Goal: Ask a question

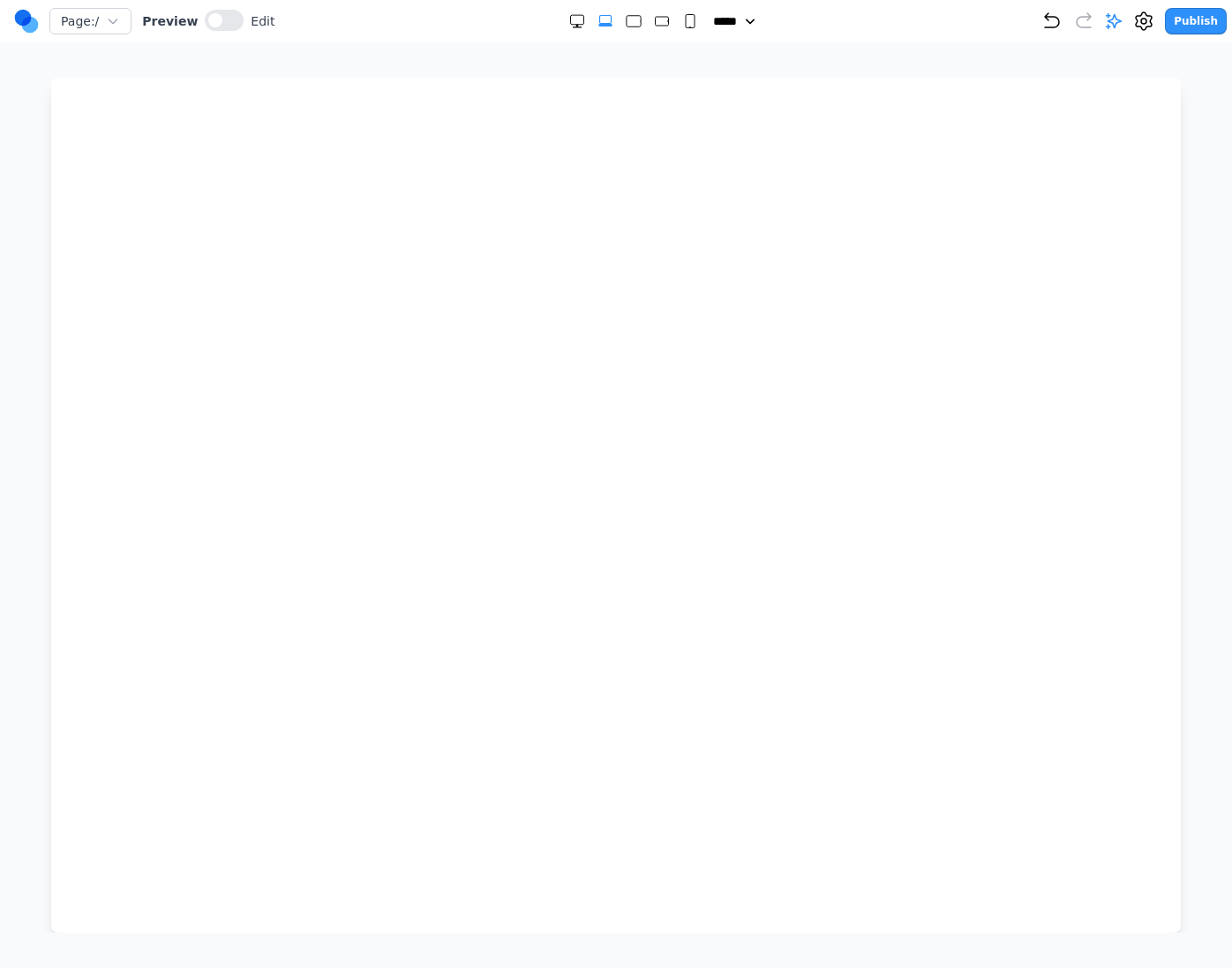
select select "**"
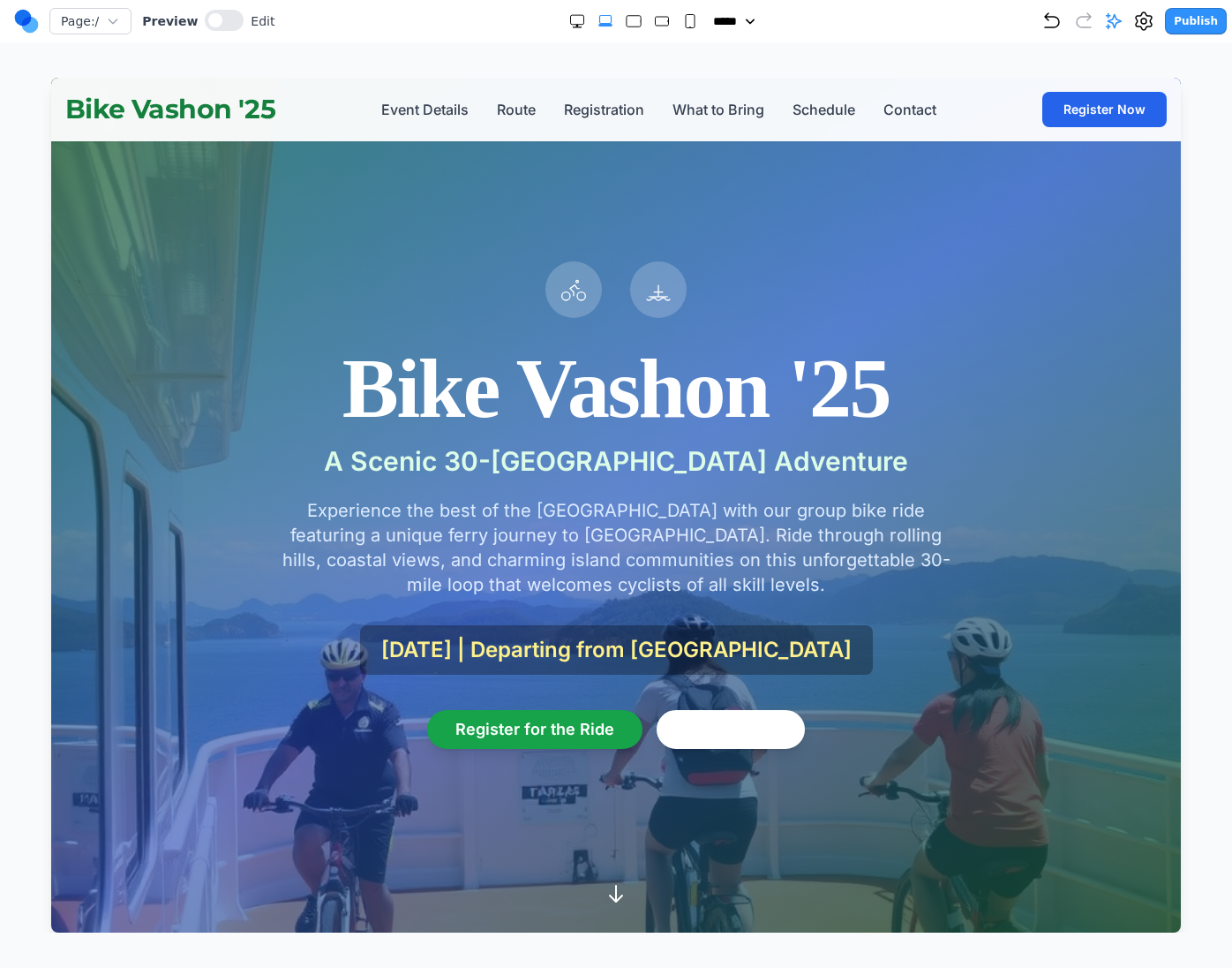
click at [558, 312] on div at bounding box center [574, 290] width 57 height 57
click at [221, 27] on button at bounding box center [224, 20] width 39 height 21
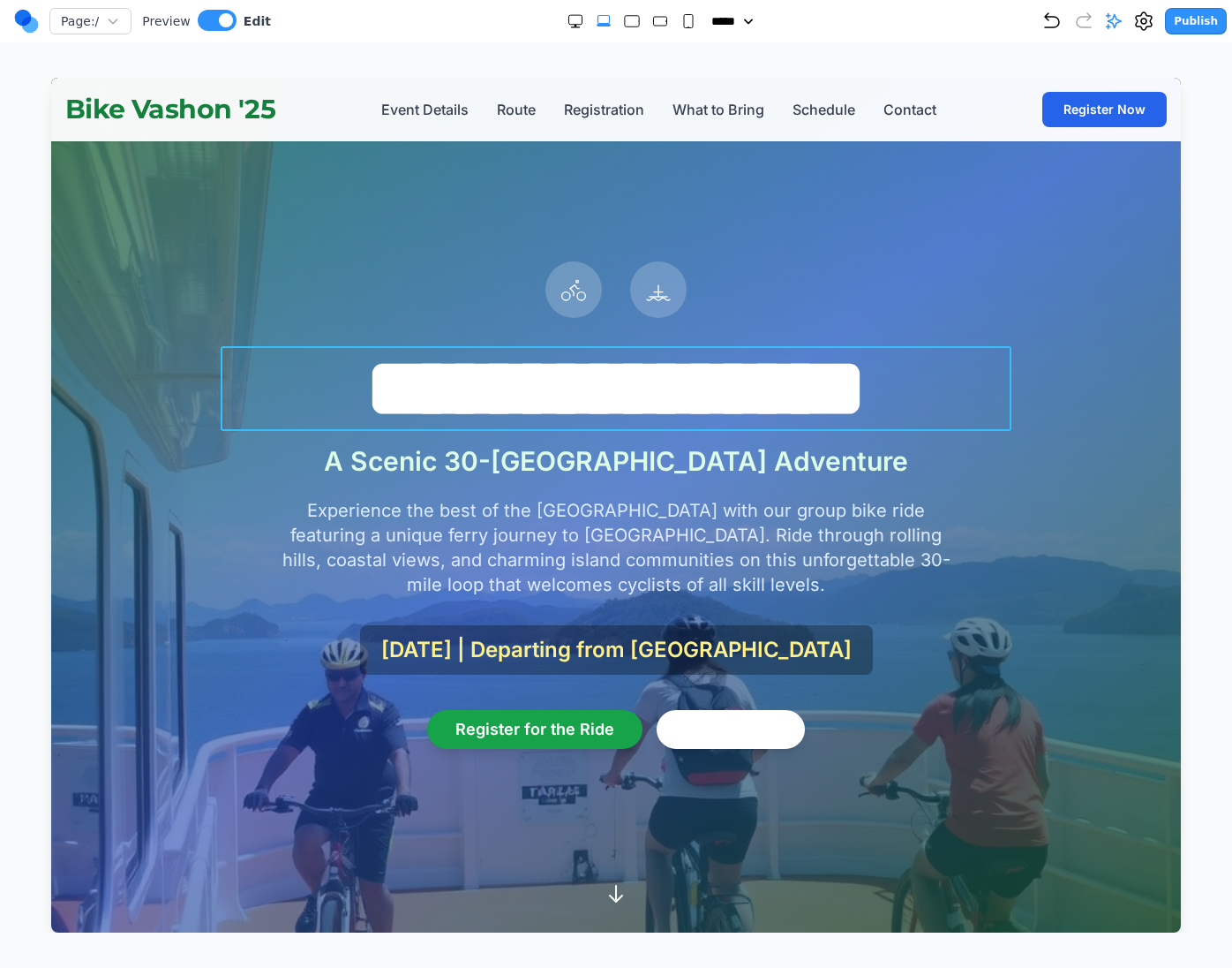
click at [535, 417] on h1 "**********" at bounding box center [616, 388] width 790 height 84
click at [559, 287] on icon at bounding box center [573, 290] width 28 height 28
click at [578, 276] on icon at bounding box center [573, 290] width 28 height 28
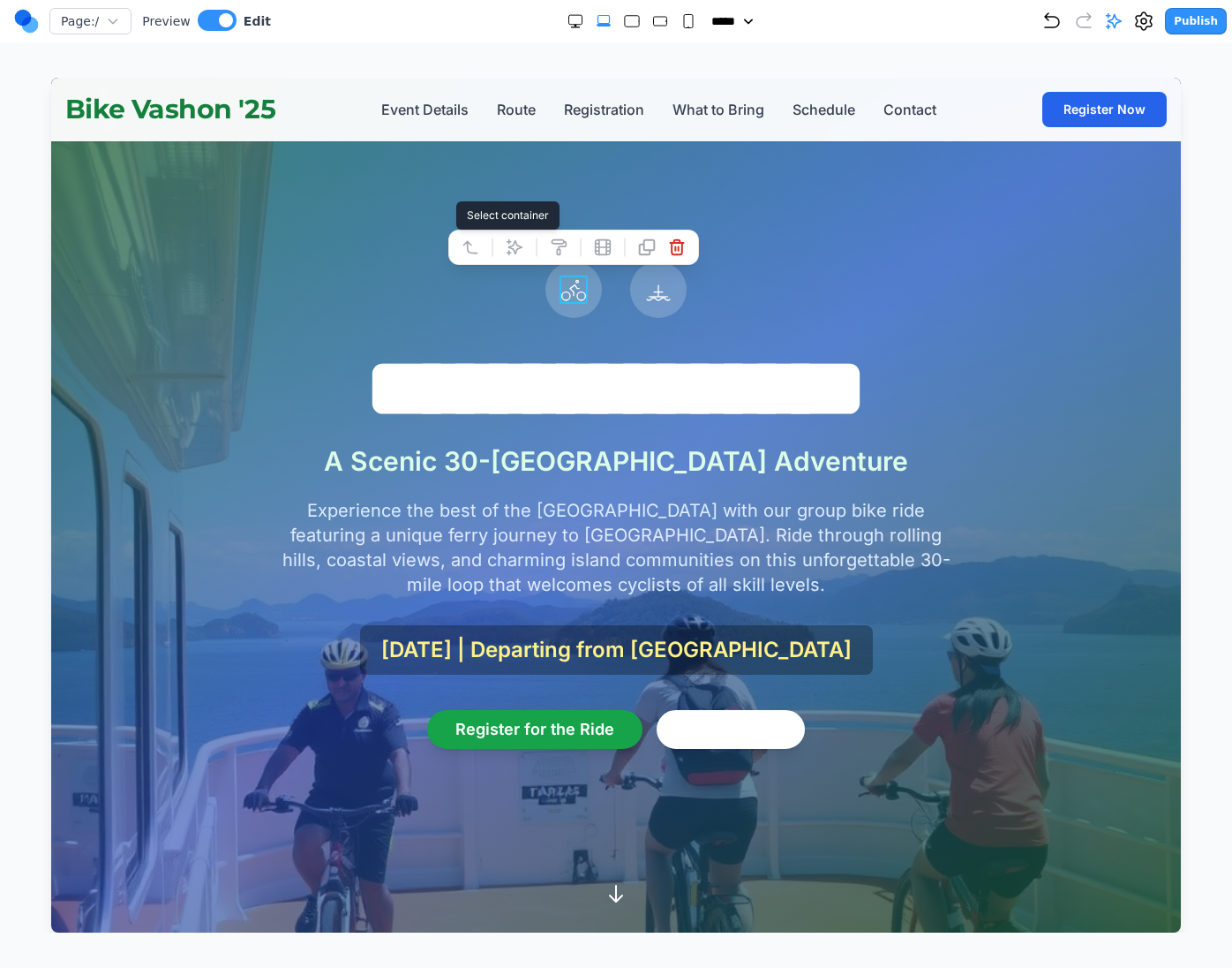
click at [472, 250] on icon at bounding box center [470, 247] width 18 height 18
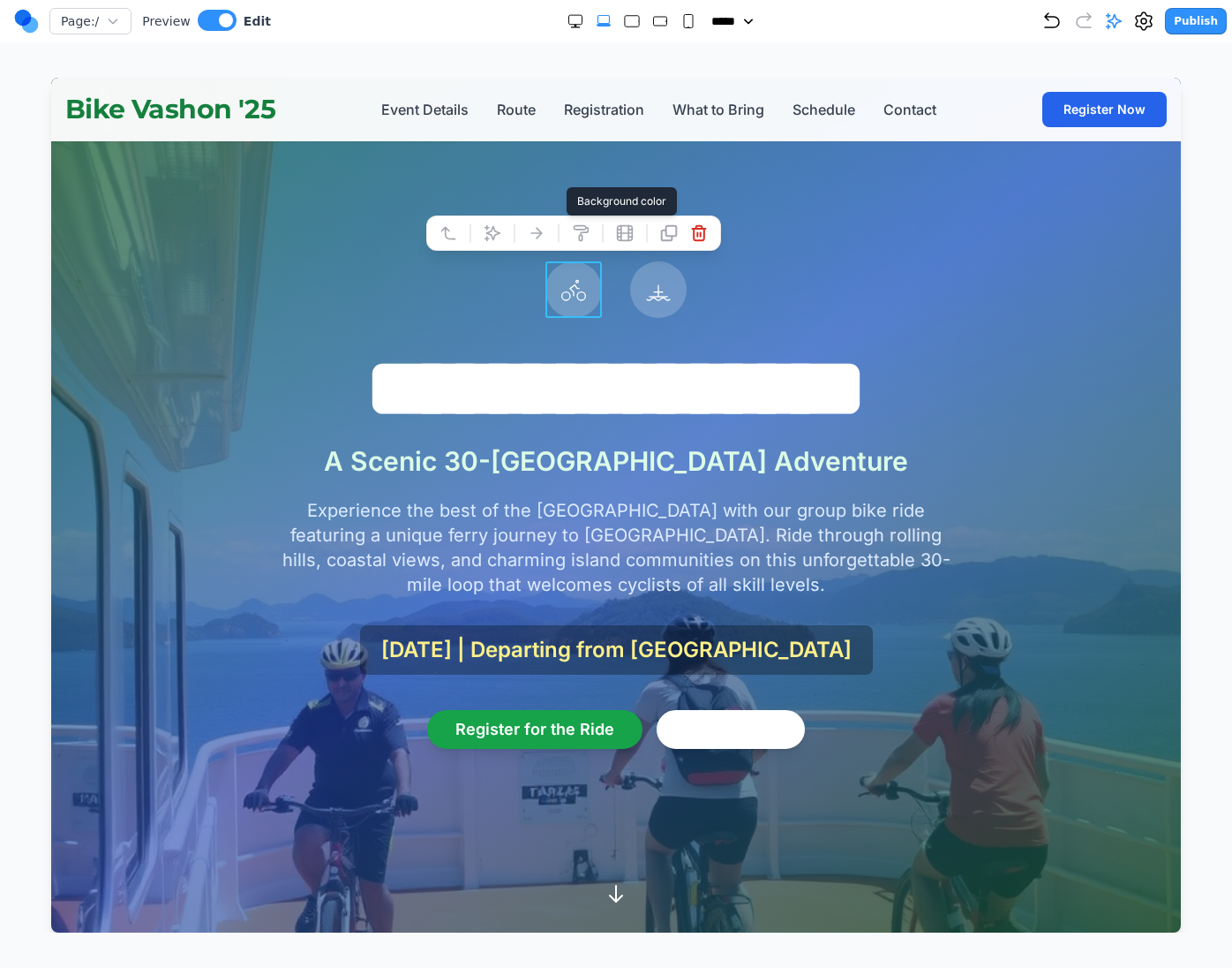
click at [581, 227] on icon at bounding box center [581, 233] width 18 height 18
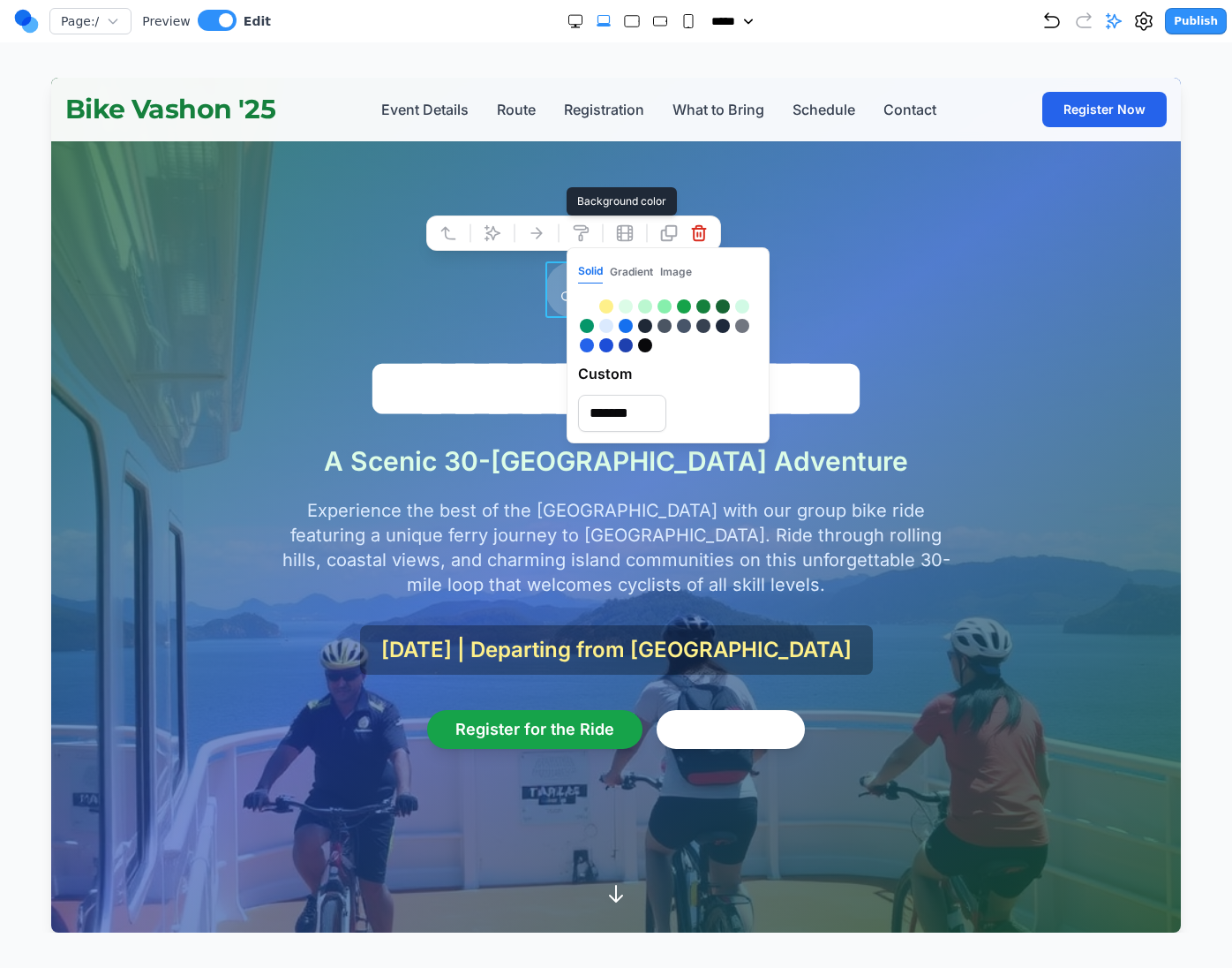
click at [581, 227] on icon at bounding box center [581, 233] width 18 height 18
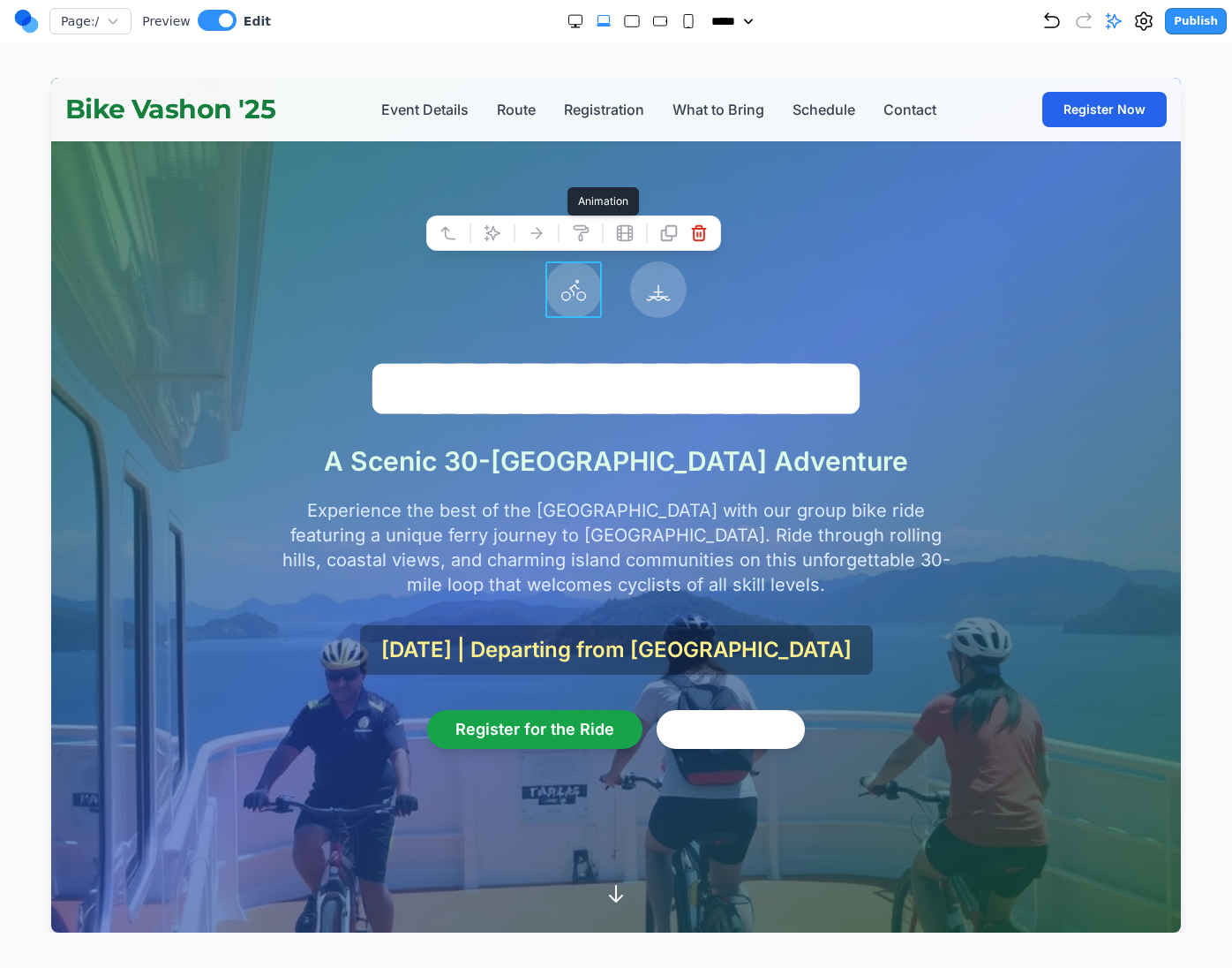
click at [623, 230] on icon at bounding box center [625, 233] width 18 height 18
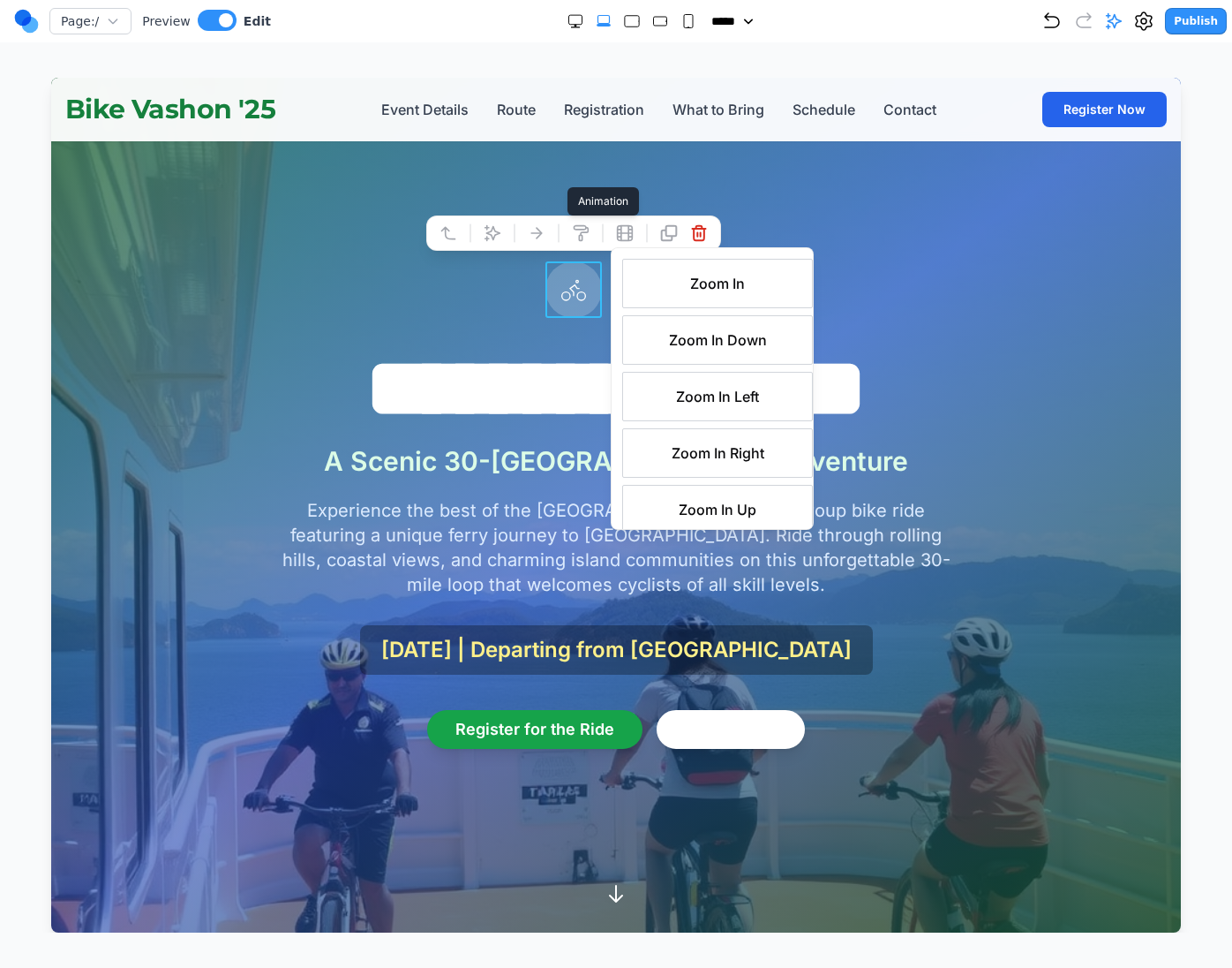
click at [624, 227] on icon at bounding box center [625, 233] width 18 height 18
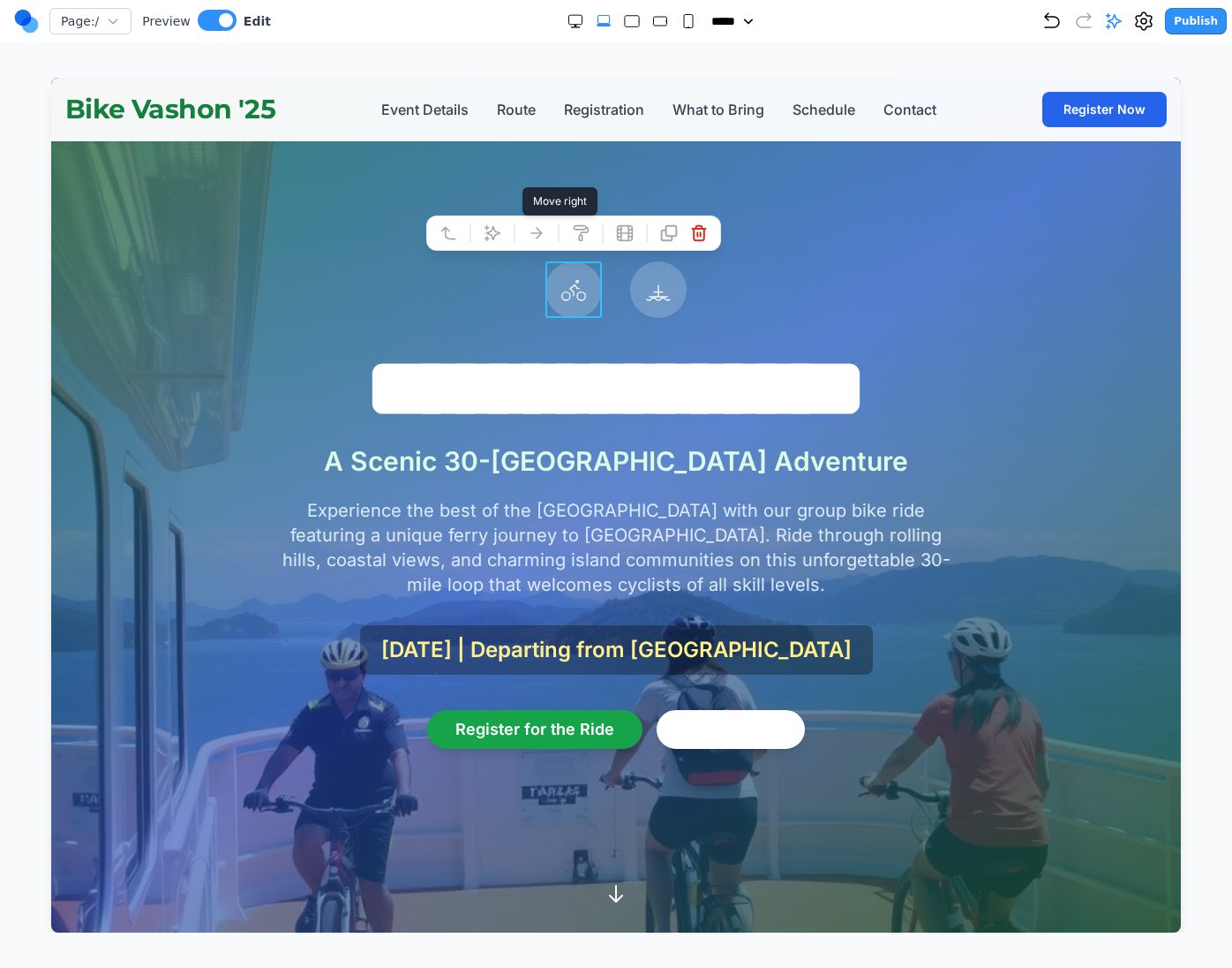
click at [542, 229] on icon at bounding box center [536, 233] width 18 height 18
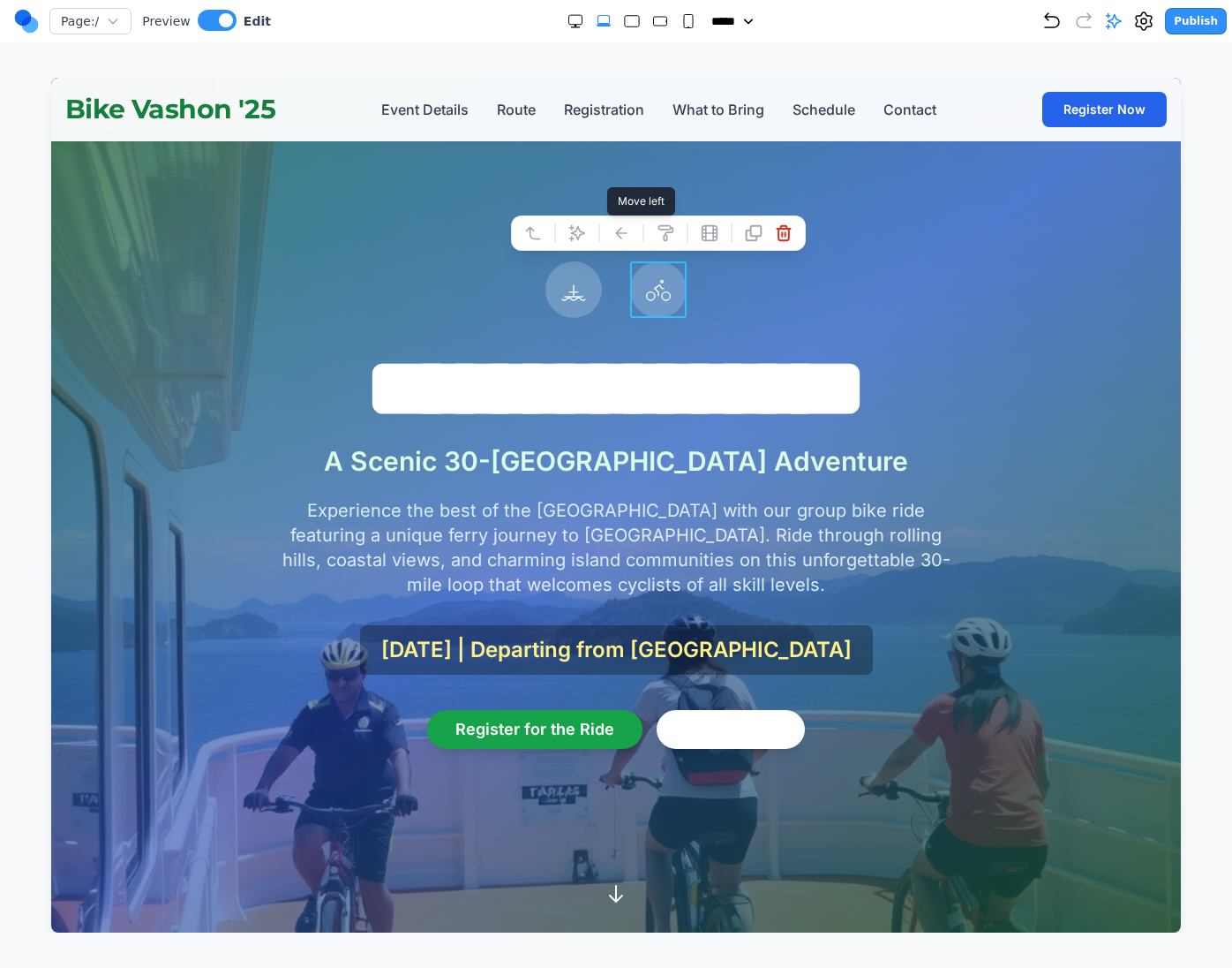
click at [616, 234] on icon at bounding box center [621, 232] width 10 height 10
click at [632, 460] on p "A Scenic 30-[GEOGRAPHIC_DATA] Adventure" at bounding box center [616, 461] width 790 height 32
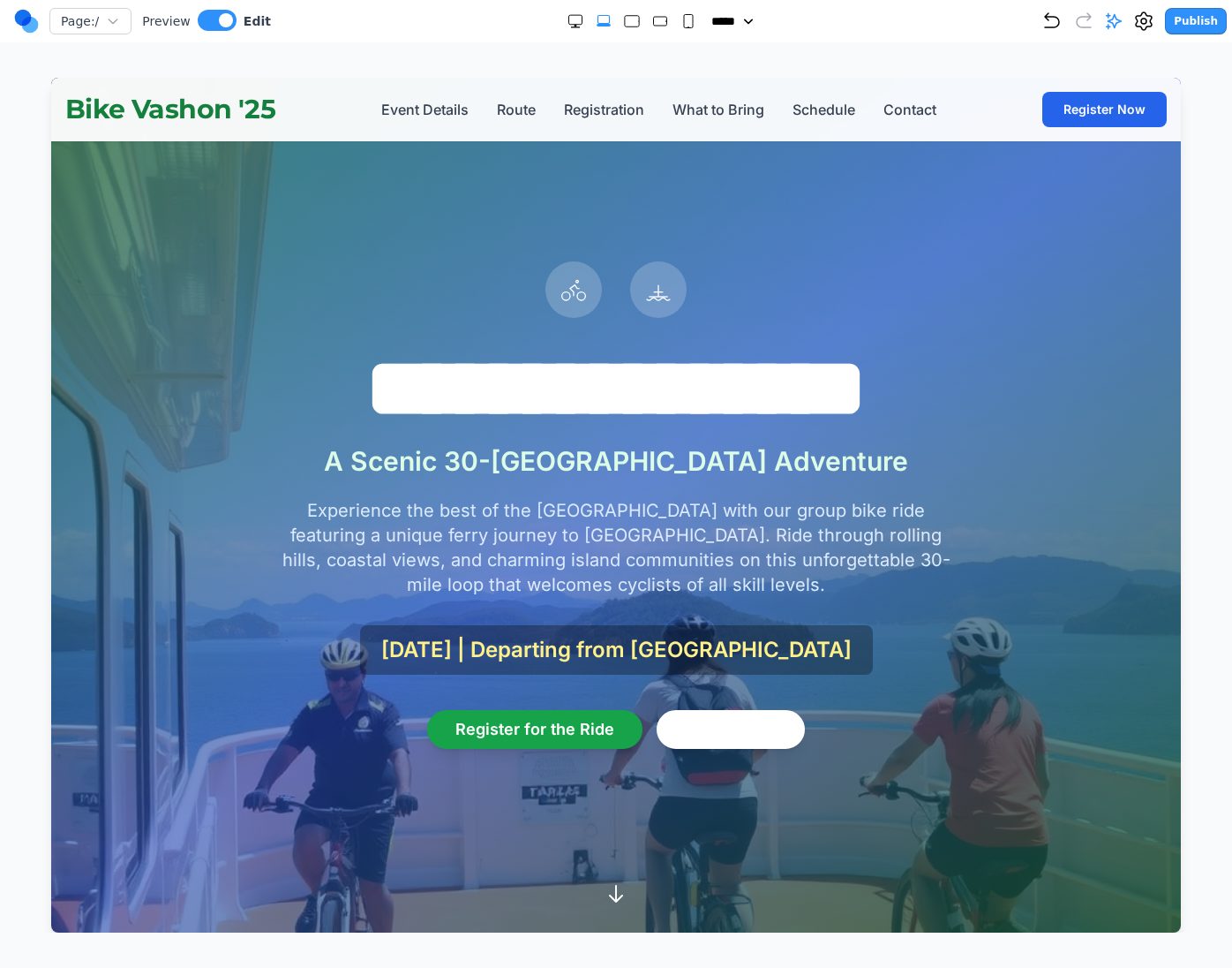
click at [564, 458] on p "A Scenic 30-[GEOGRAPHIC_DATA] Adventure" at bounding box center [616, 461] width 790 height 32
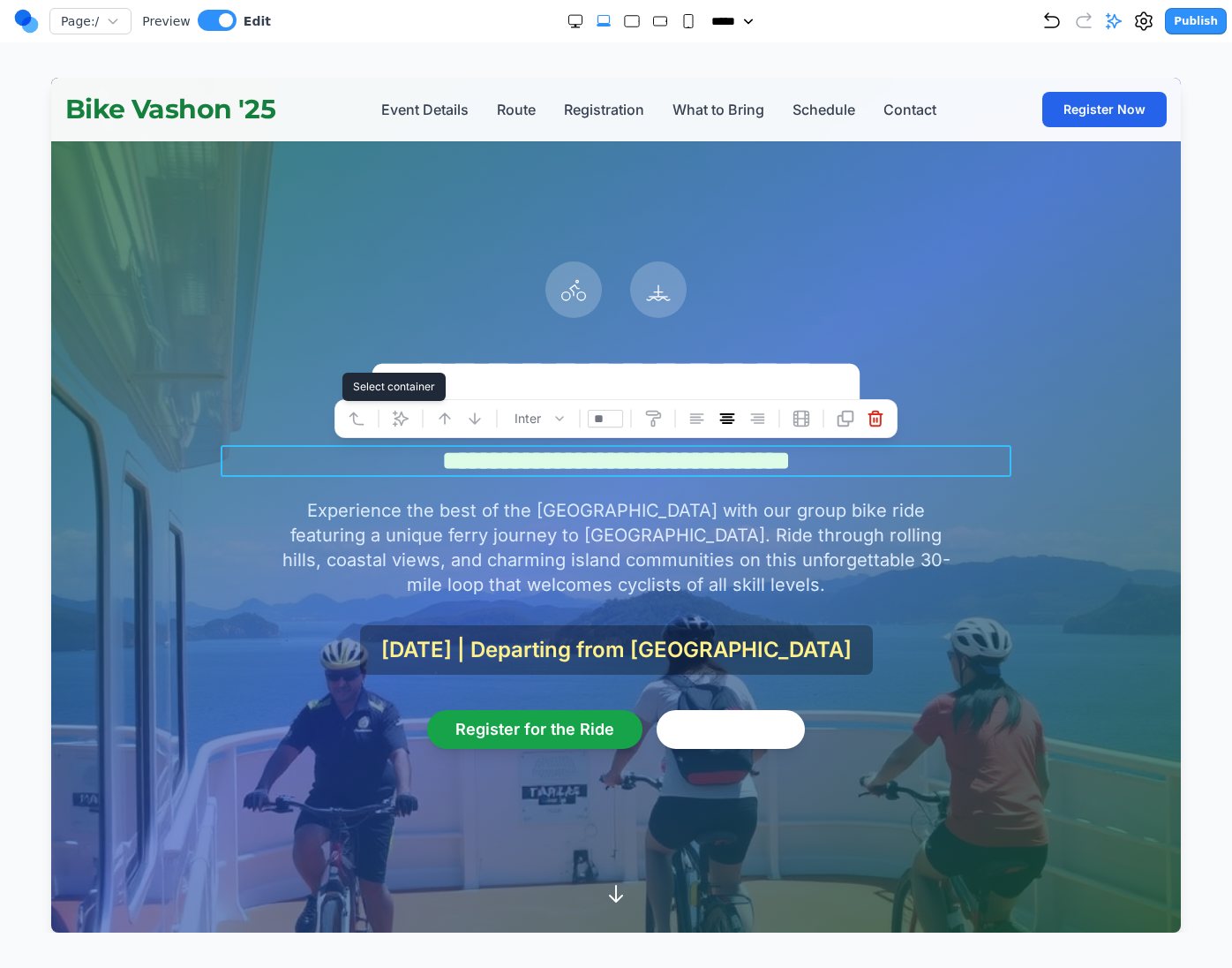
click at [360, 417] on icon at bounding box center [356, 418] width 18 height 18
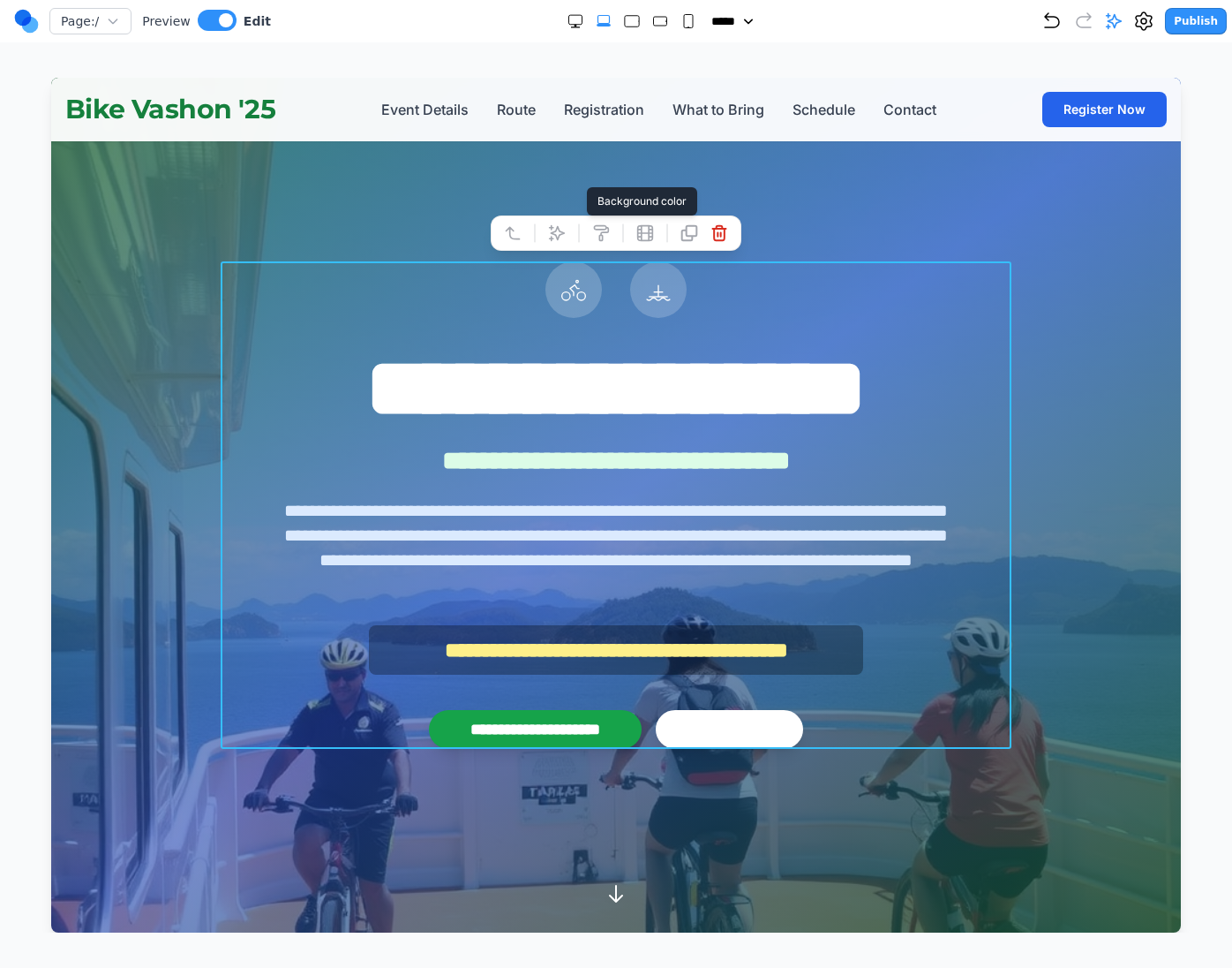
click at [602, 234] on icon at bounding box center [601, 233] width 18 height 18
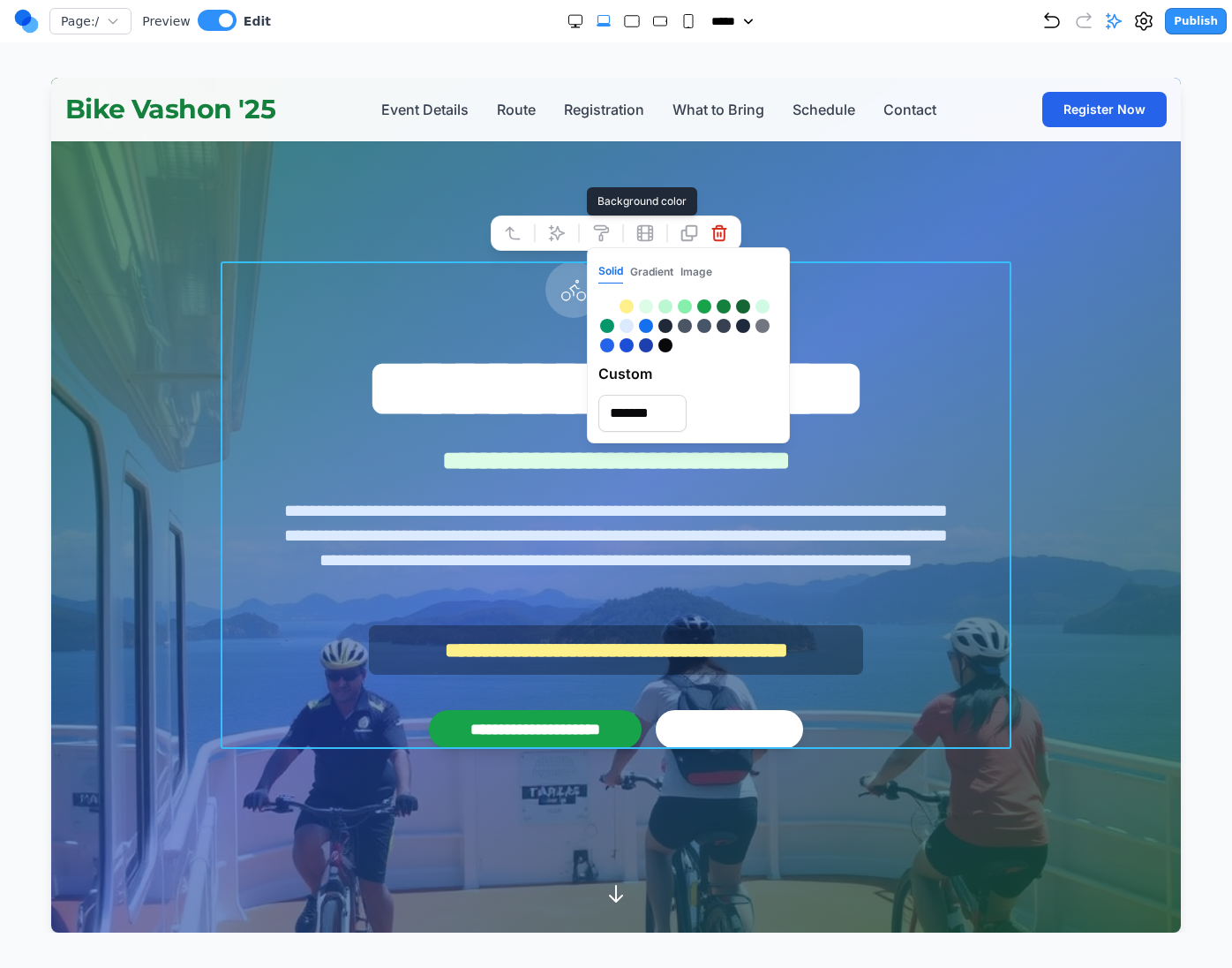
click at [624, 305] on div at bounding box center [626, 306] width 14 height 14
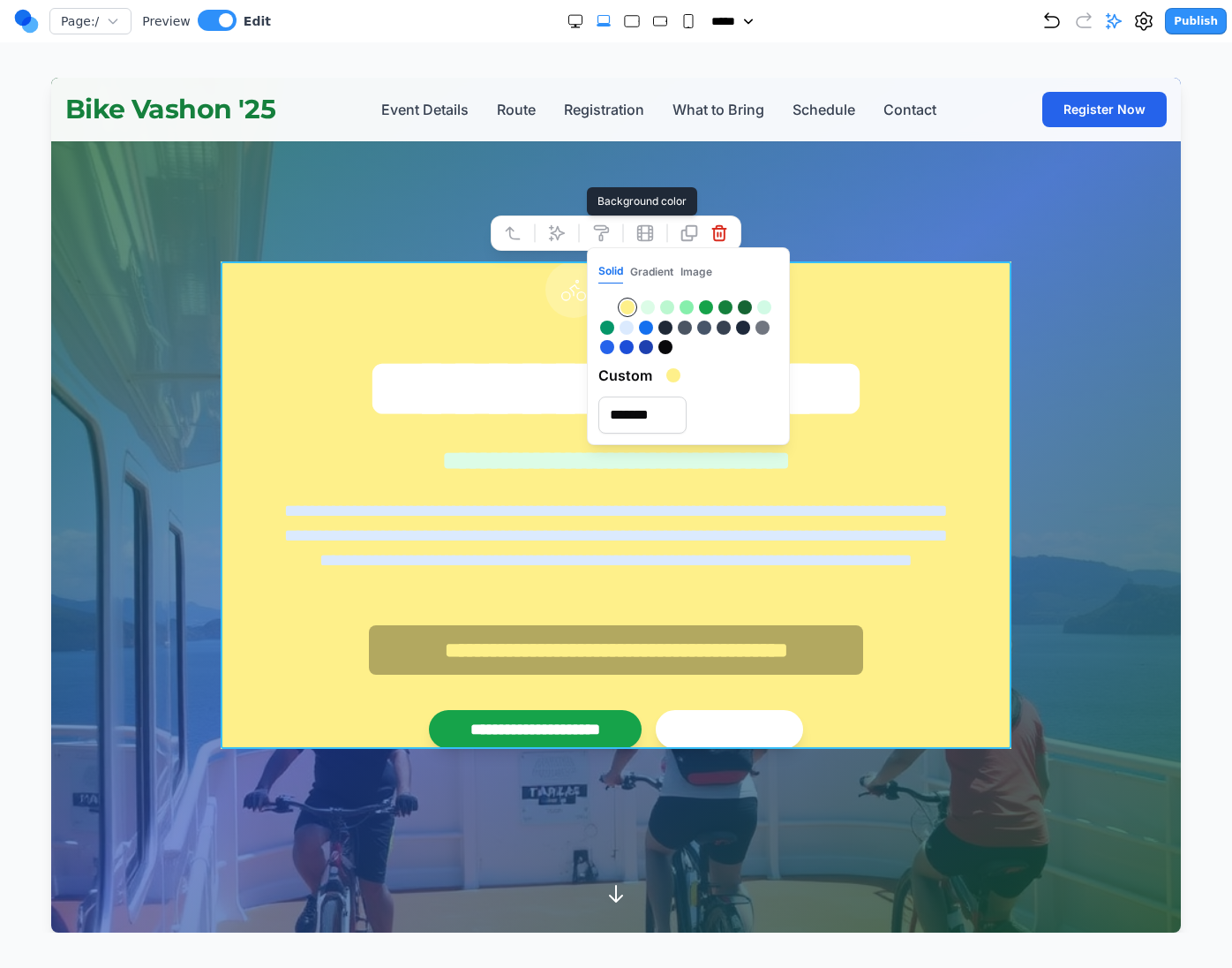
click at [611, 303] on div at bounding box center [607, 307] width 14 height 14
type input "*******"
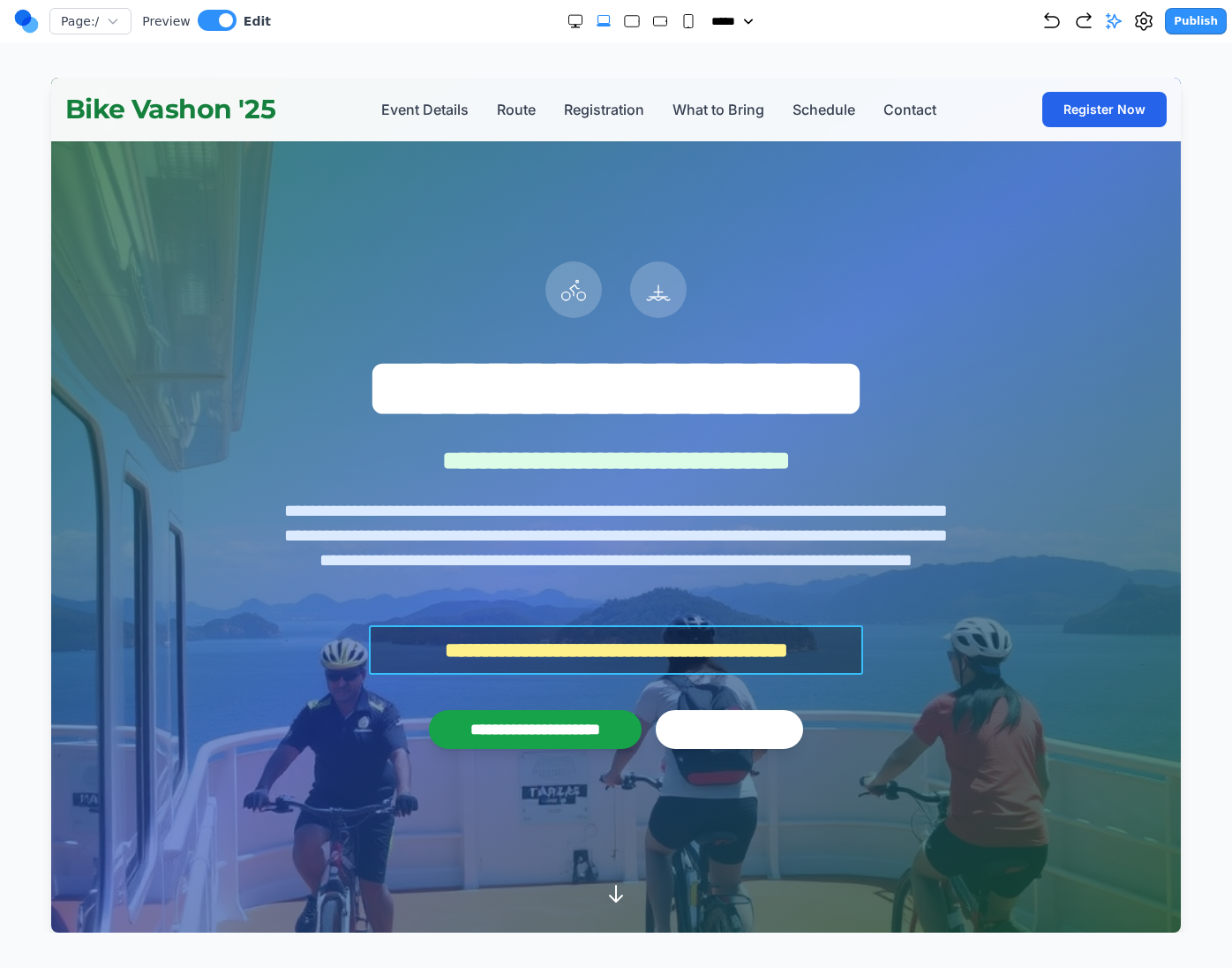
click at [585, 649] on div "**********" at bounding box center [615, 649] width 494 height 49
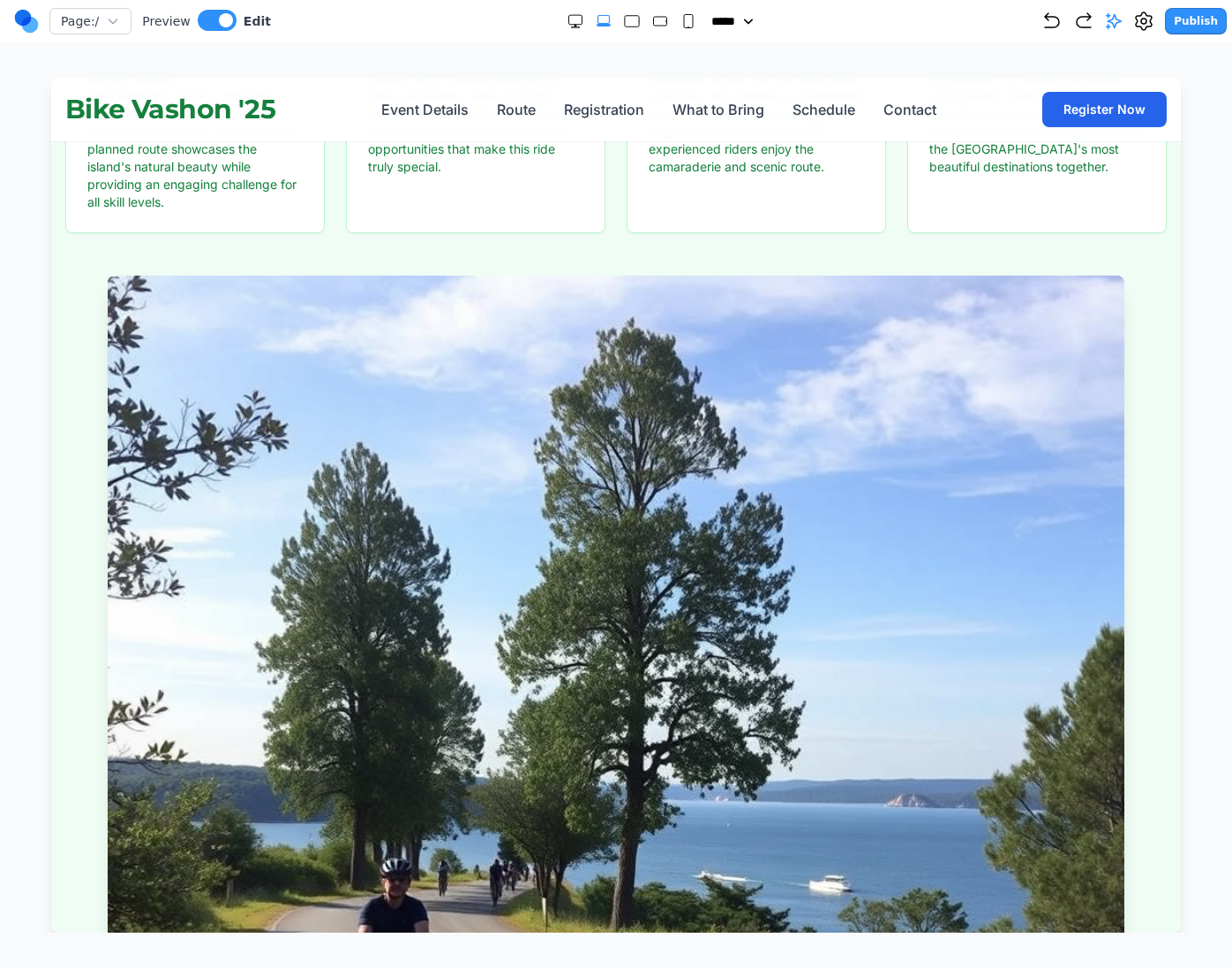
scroll to position [1280, 0]
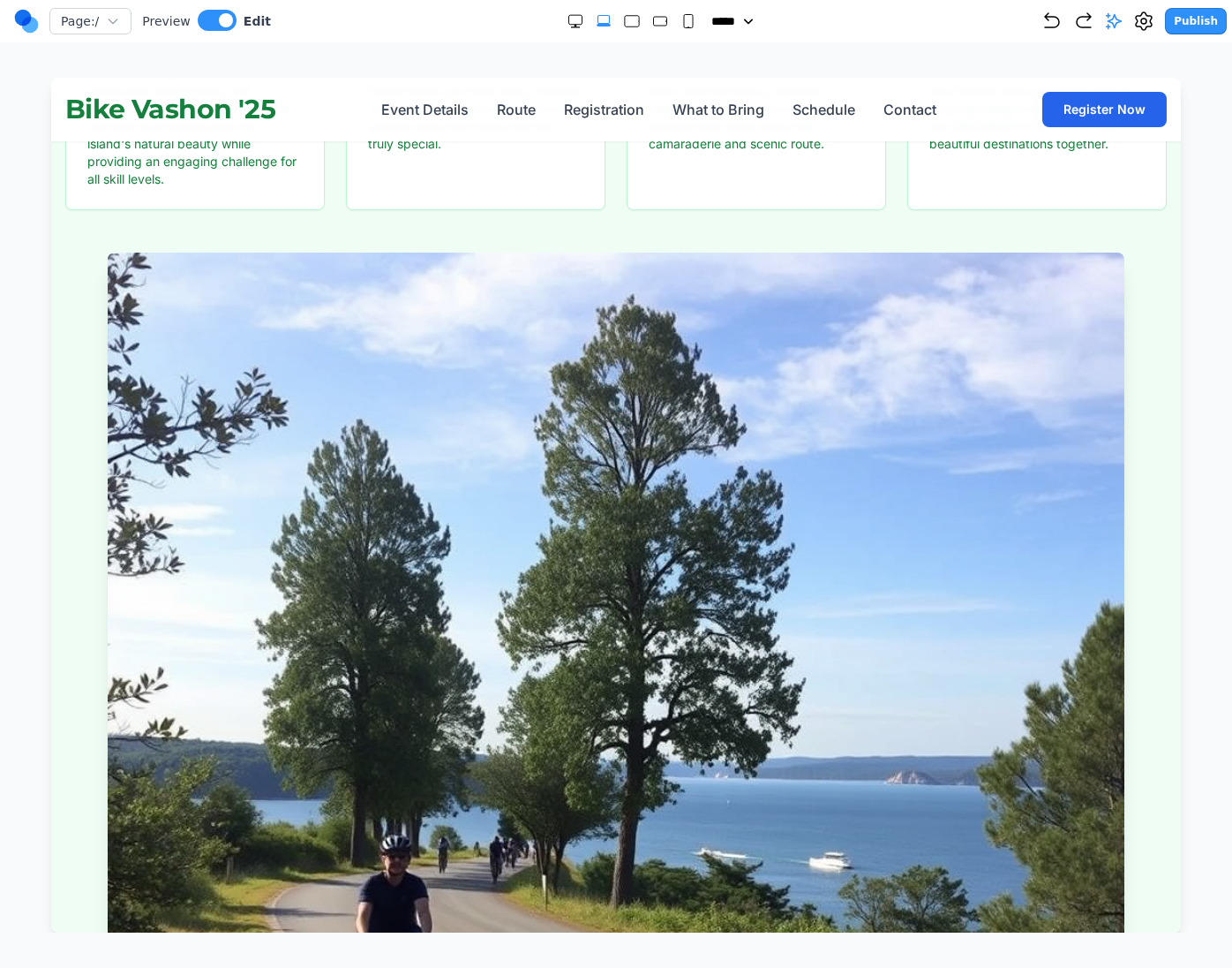
click at [621, 385] on img at bounding box center [616, 760] width 1017 height 1017
click at [534, 393] on img at bounding box center [616, 760] width 1017 height 1017
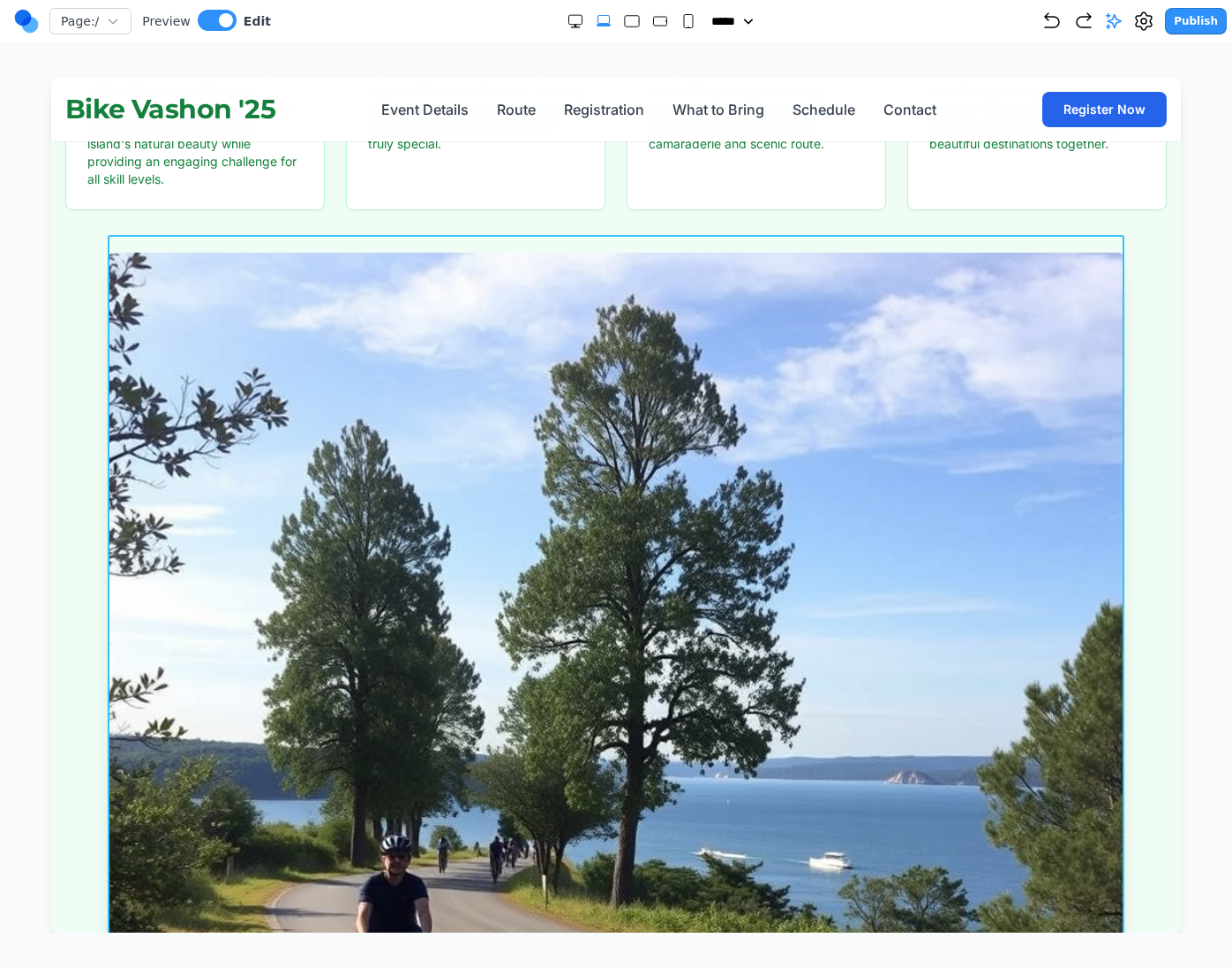
drag, startPoint x: 547, startPoint y: 383, endPoint x: 635, endPoint y: 492, distance: 140.1
click at [635, 492] on img at bounding box center [616, 760] width 1017 height 1017
click at [605, 205] on icon at bounding box center [608, 207] width 18 height 18
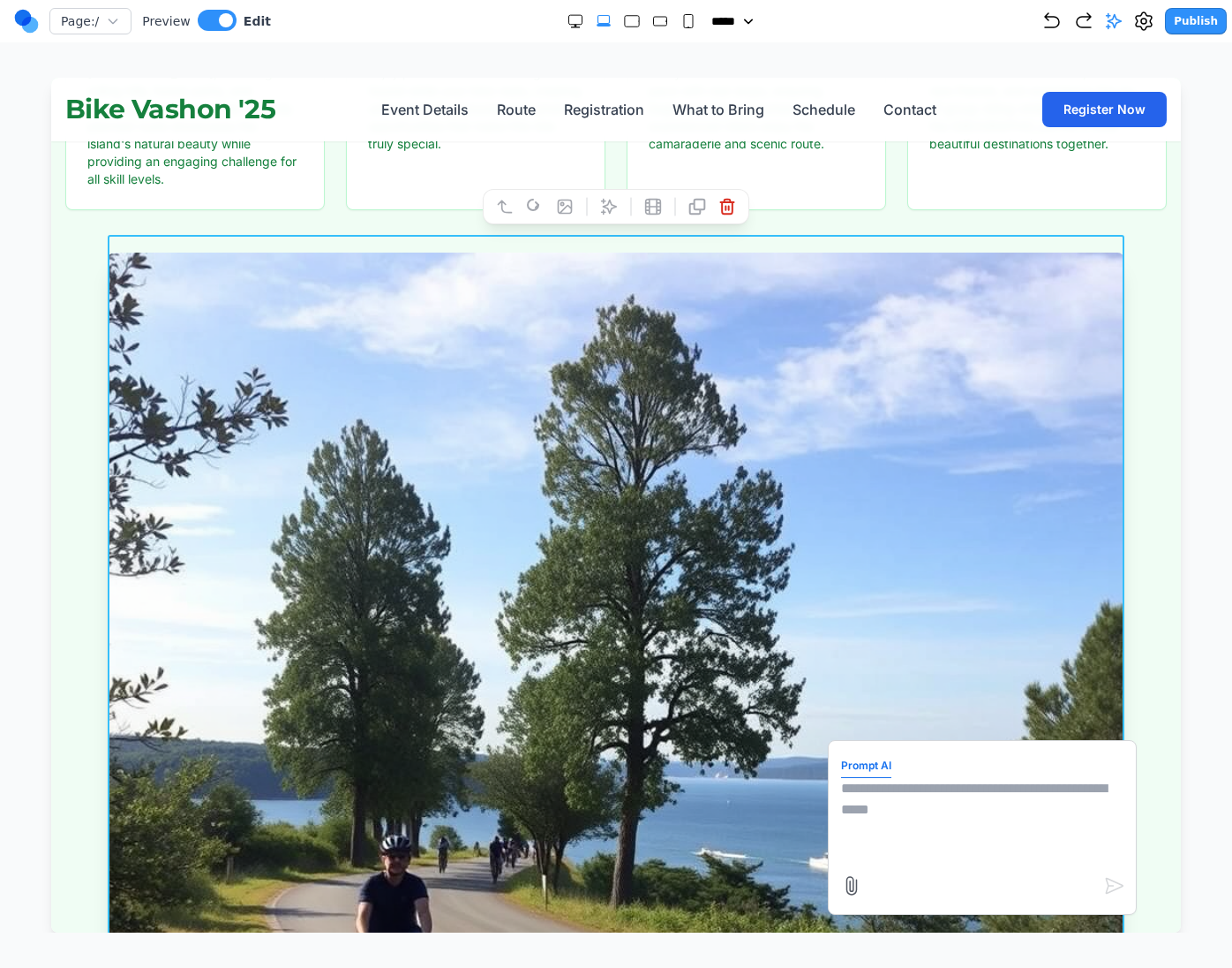
click at [957, 800] on textarea at bounding box center [983, 822] width 282 height 88
type textarea "**********"
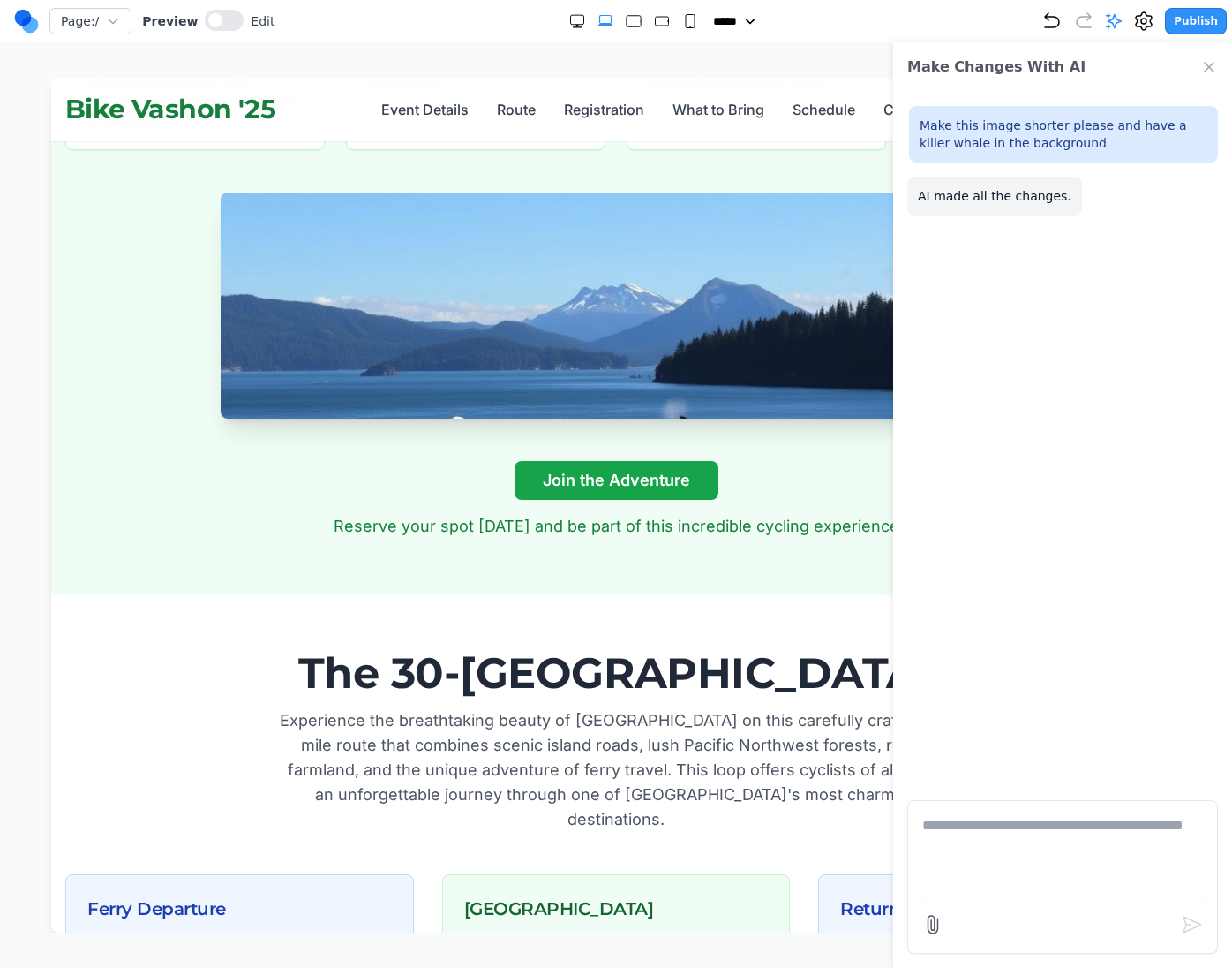
scroll to position [1342, 0]
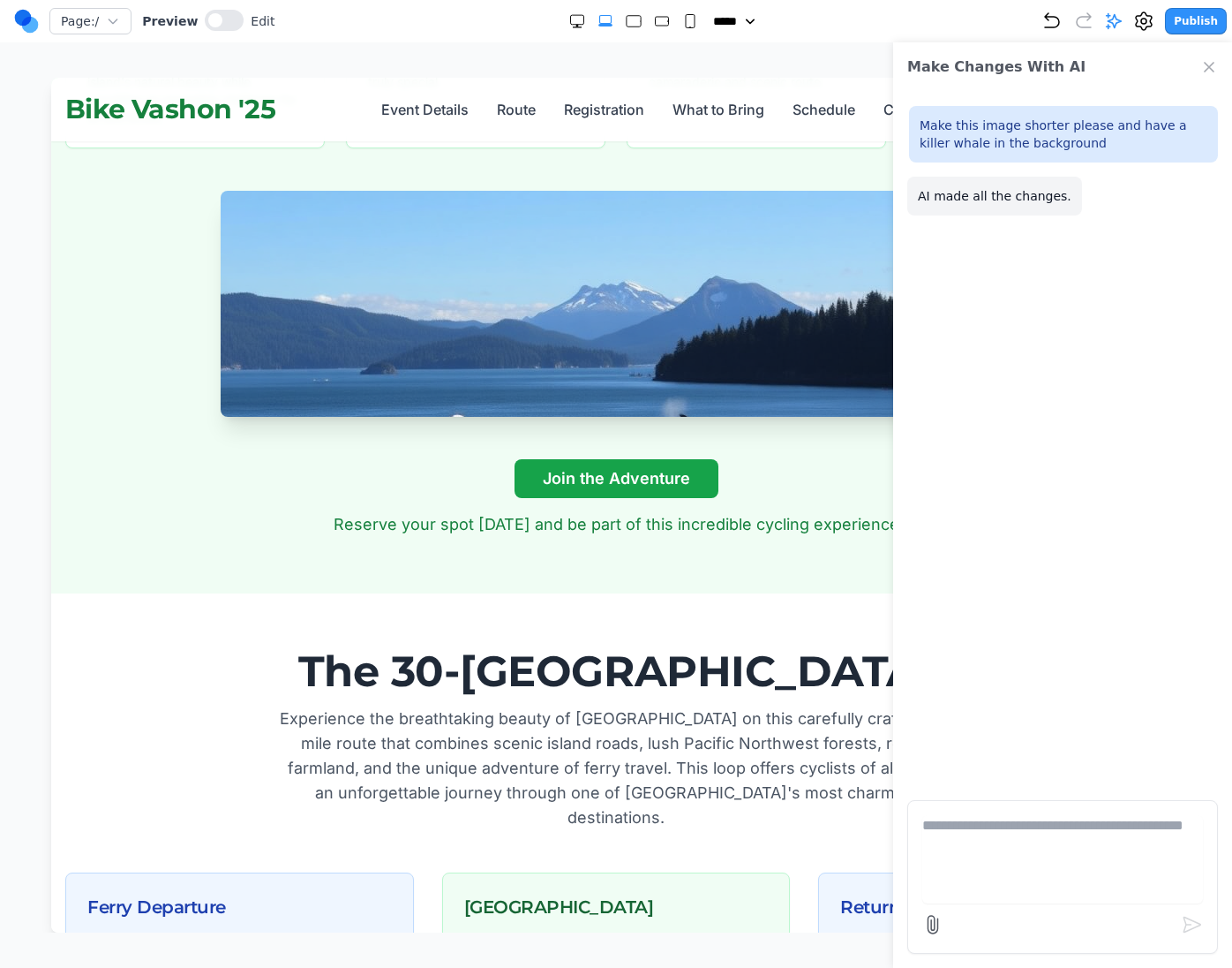
click at [478, 316] on img at bounding box center [616, 303] width 790 height 226
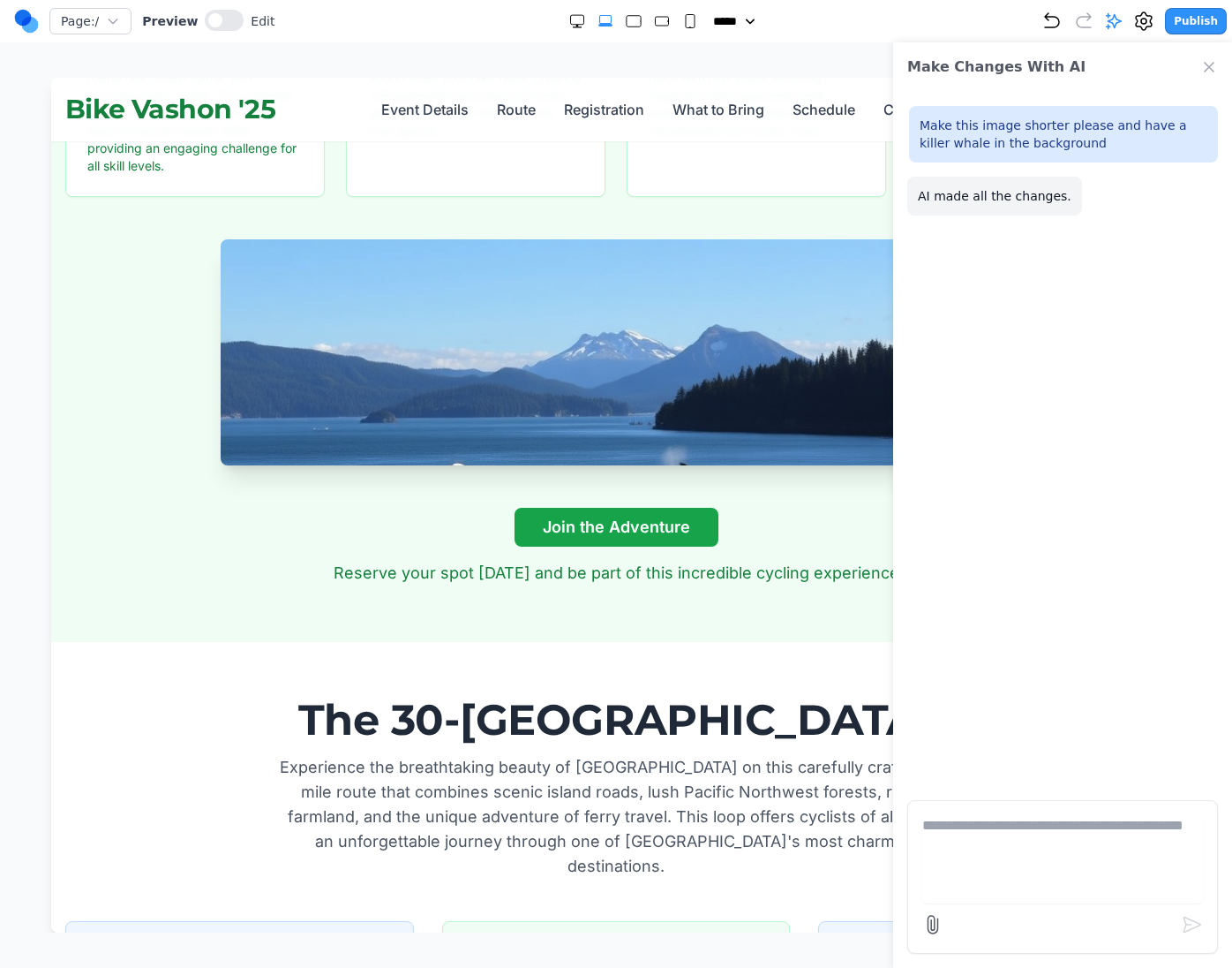
scroll to position [1247, 0]
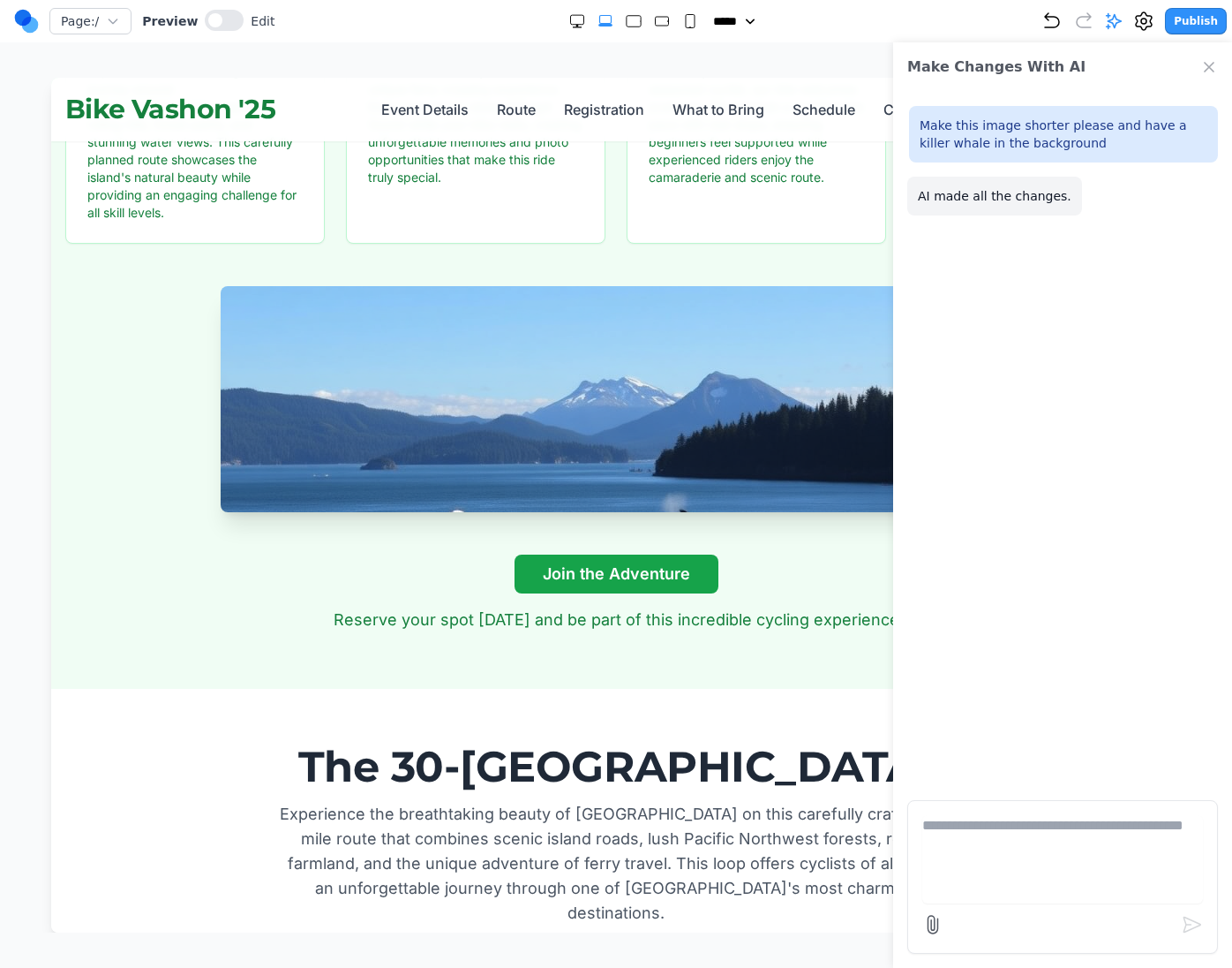
click at [1205, 69] on icon "Close Chat" at bounding box center [1209, 66] width 18 height 18
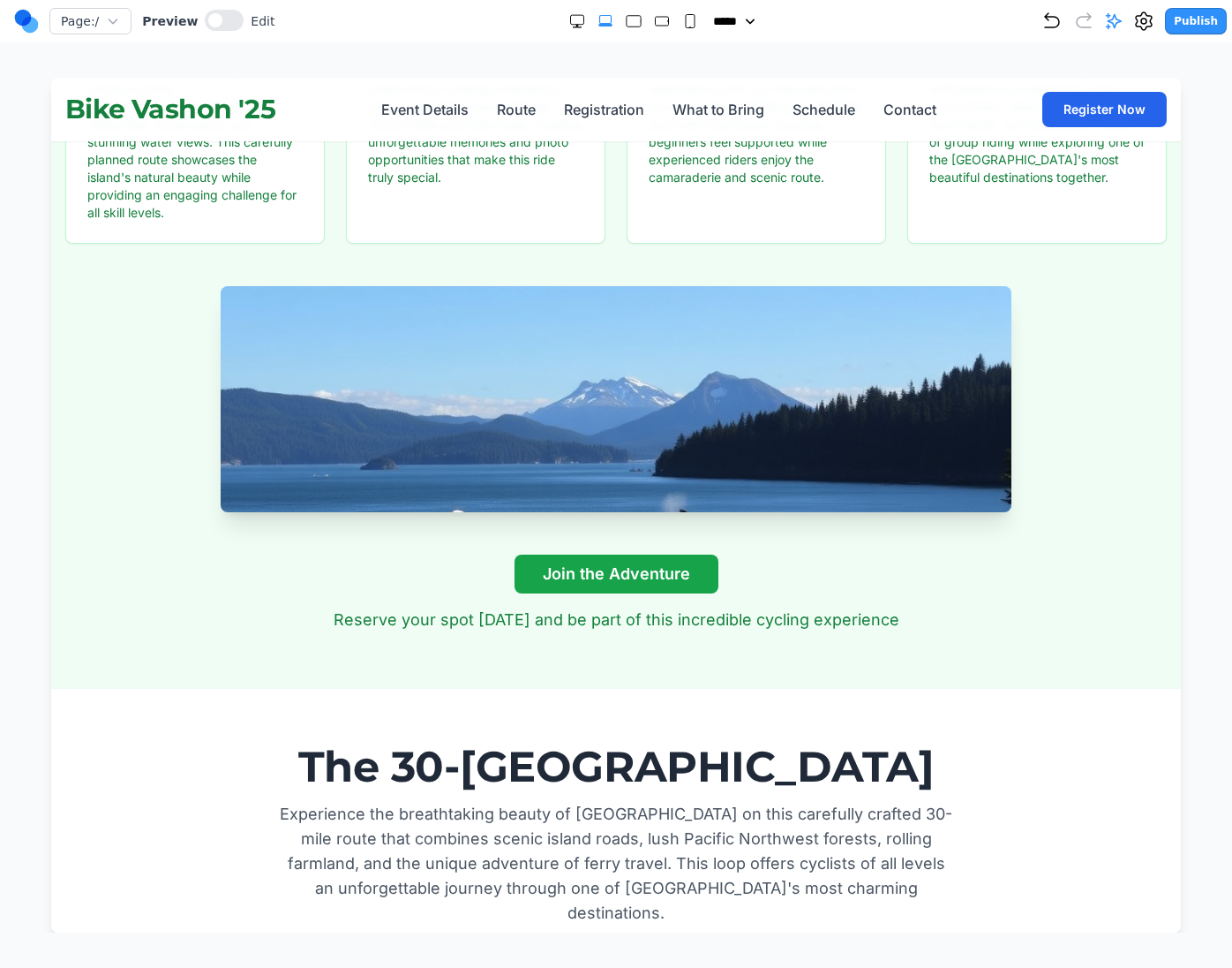
click at [655, 23] on rect "Medium" at bounding box center [661, 21] width 13 height 9
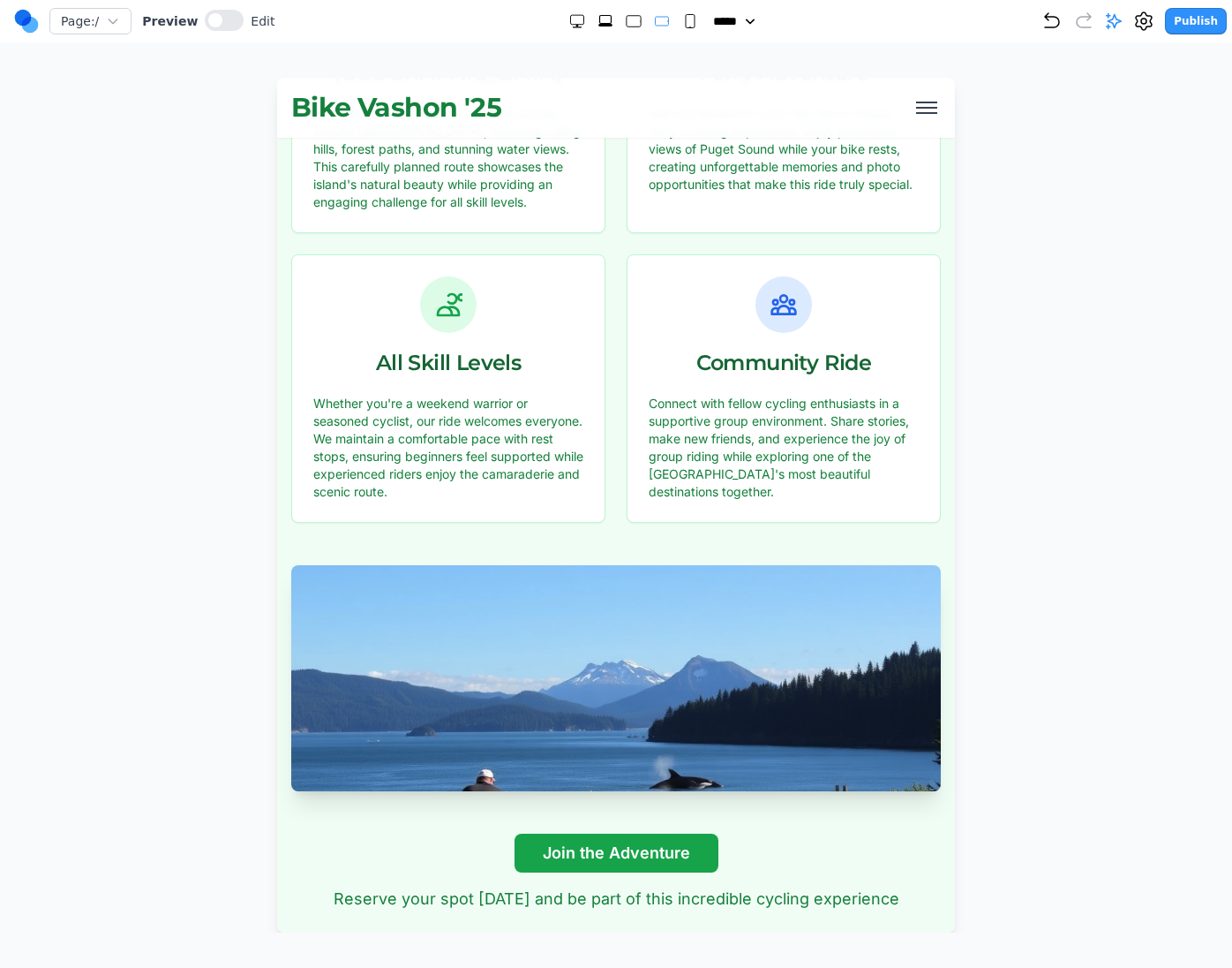
scroll to position [1289, 0]
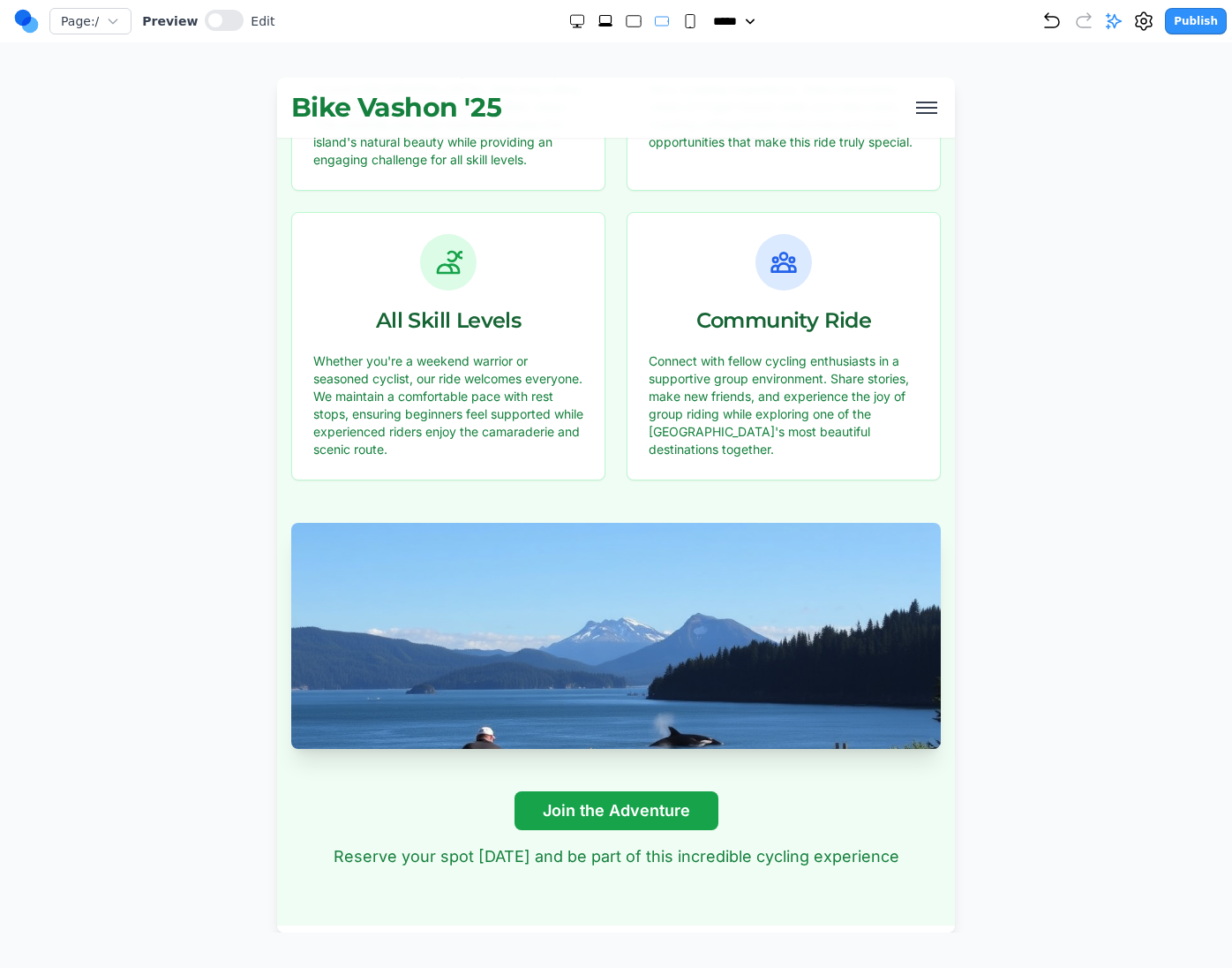
click at [686, 25] on rect "Small" at bounding box center [690, 22] width 9 height 13
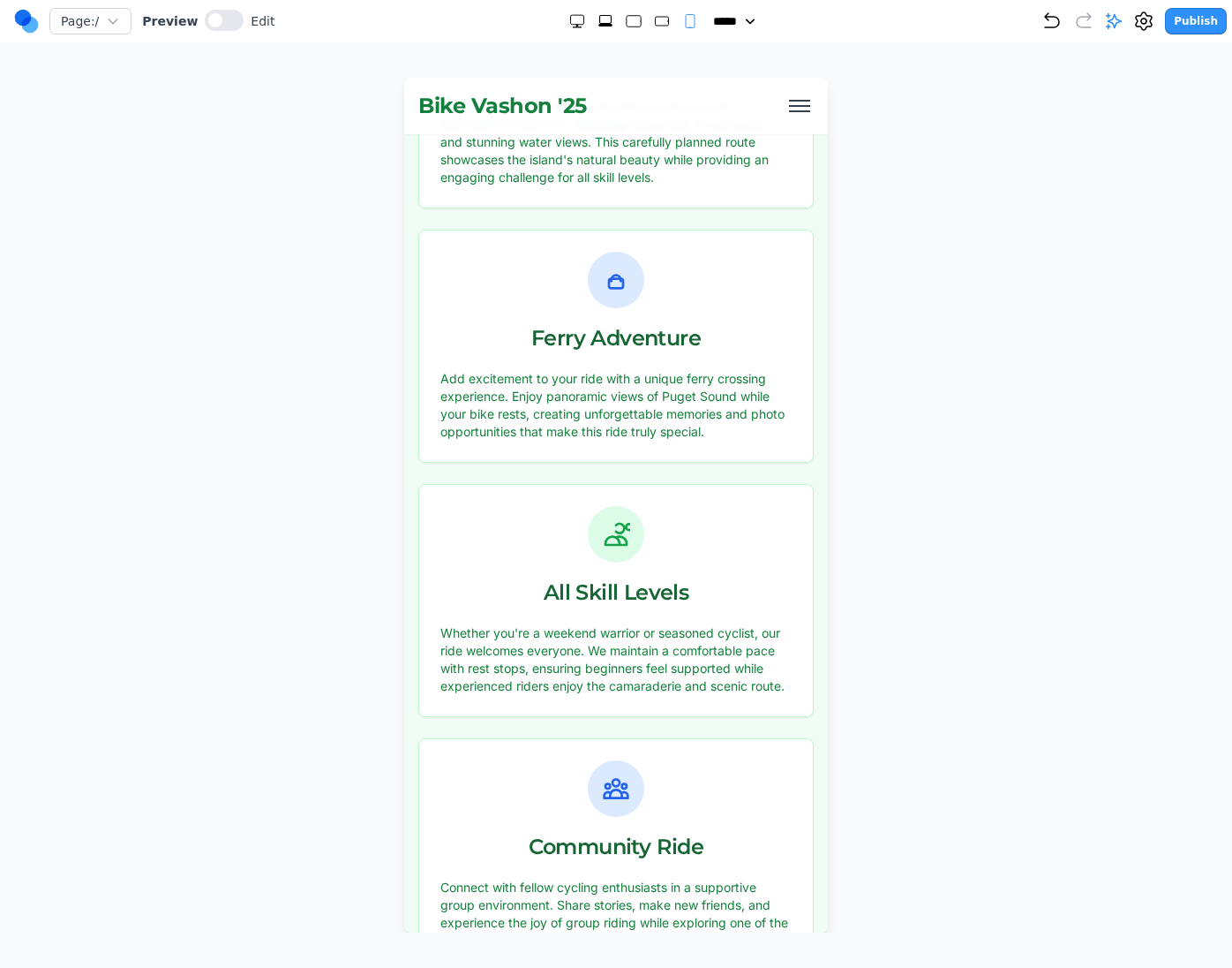
scroll to position [1324, 0]
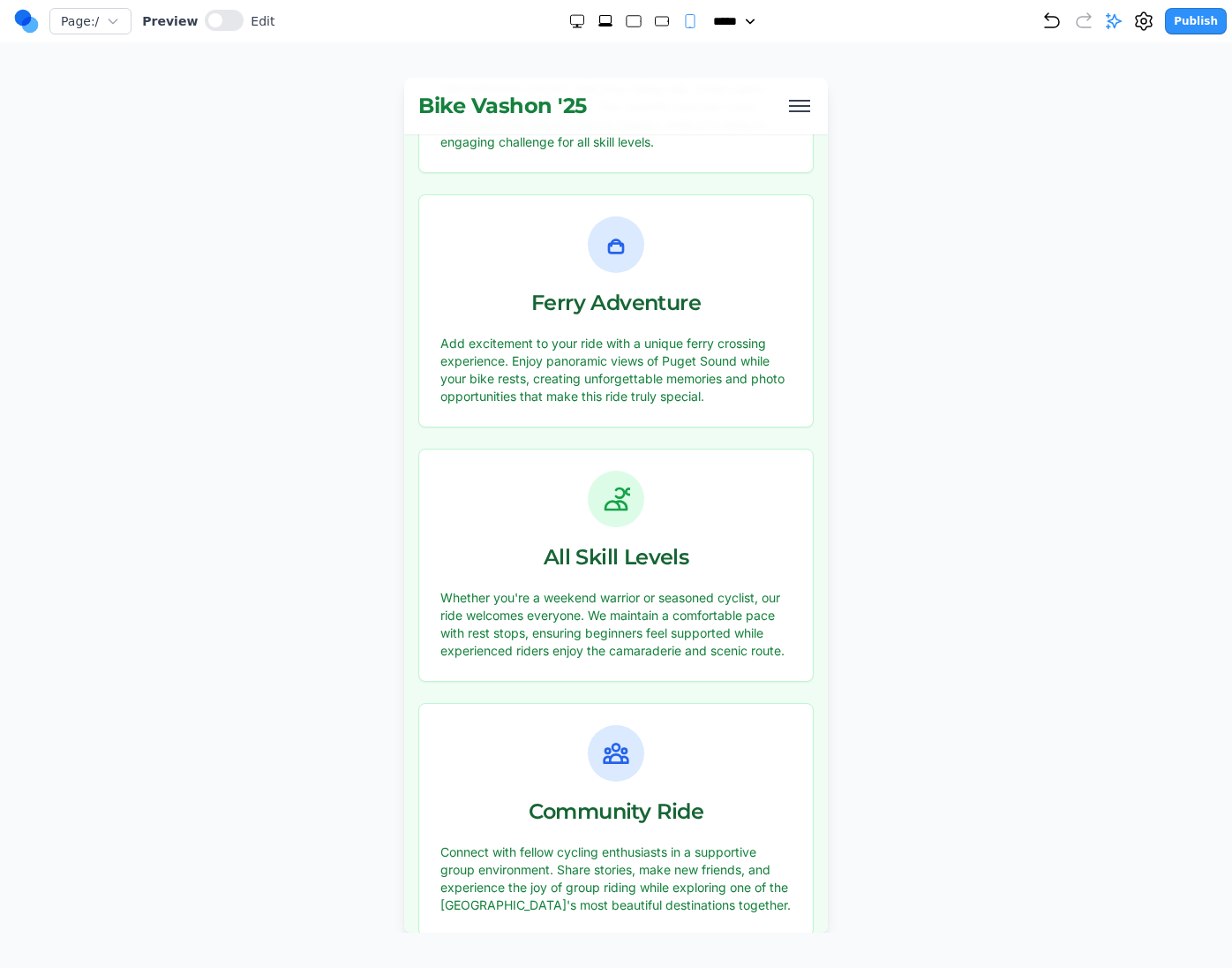
click at [627, 25] on rect "Large" at bounding box center [633, 22] width 14 height 11
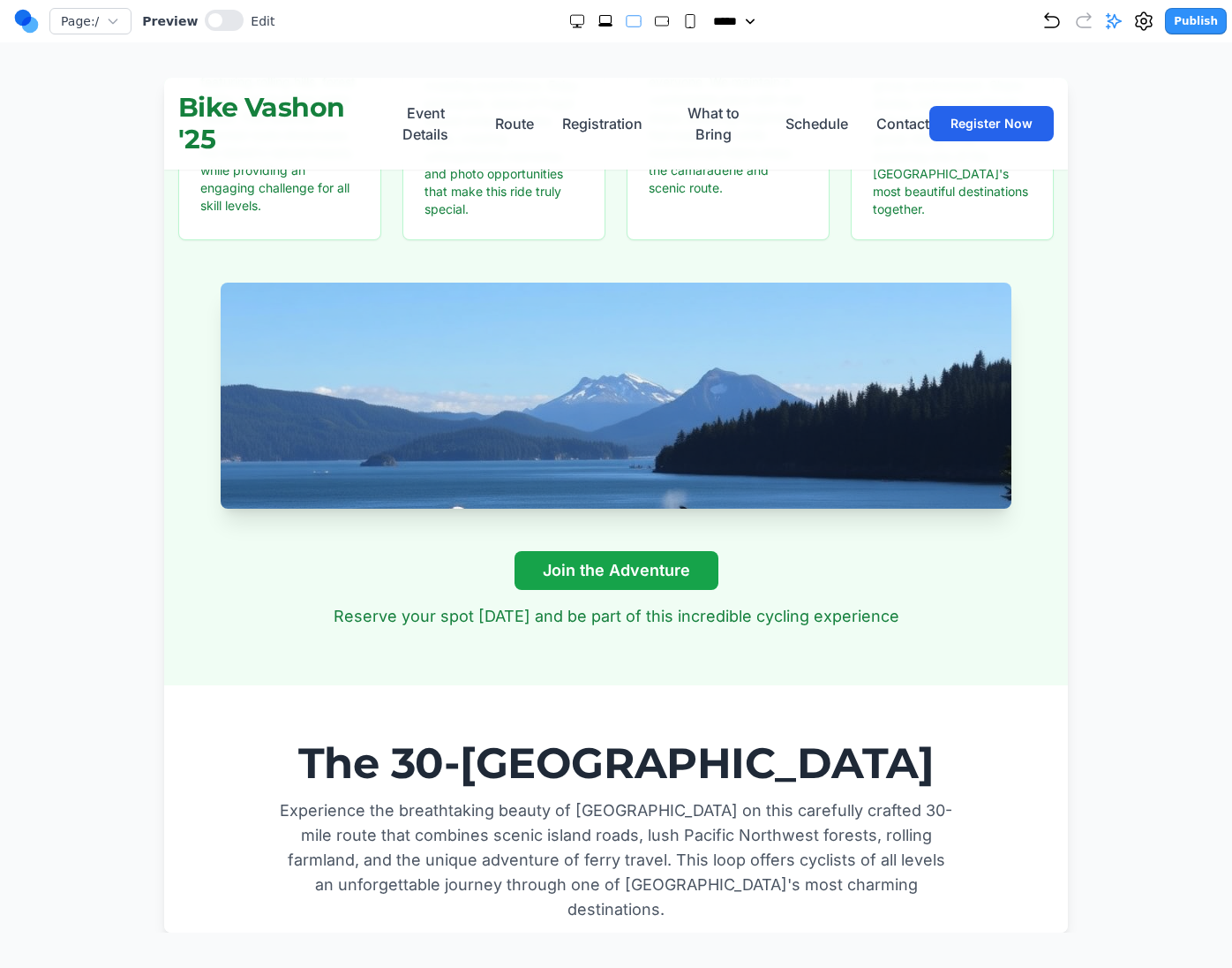
scroll to position [1268, 0]
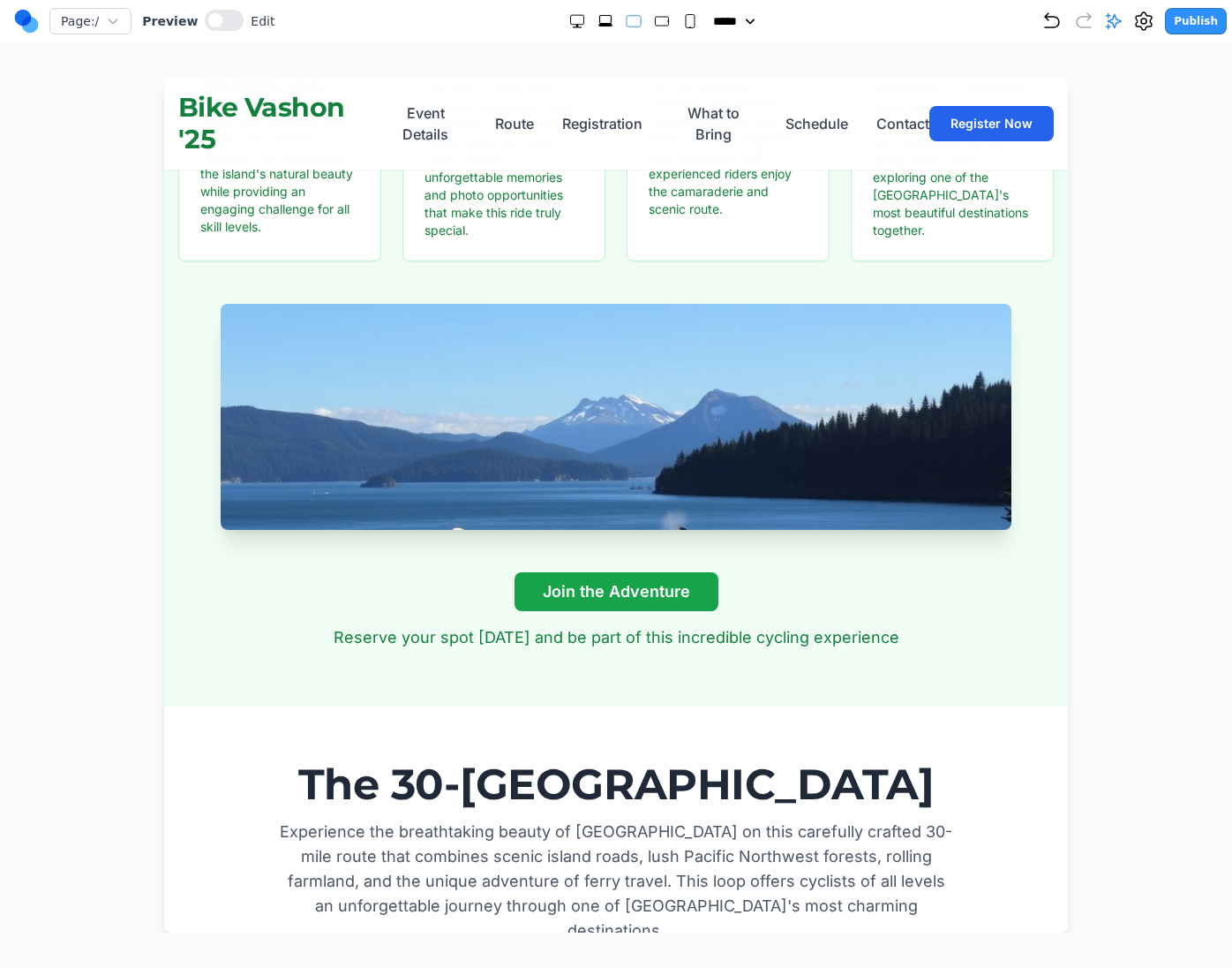
click at [598, 24] on icon "Extra Large" at bounding box center [605, 25] width 14 height 3
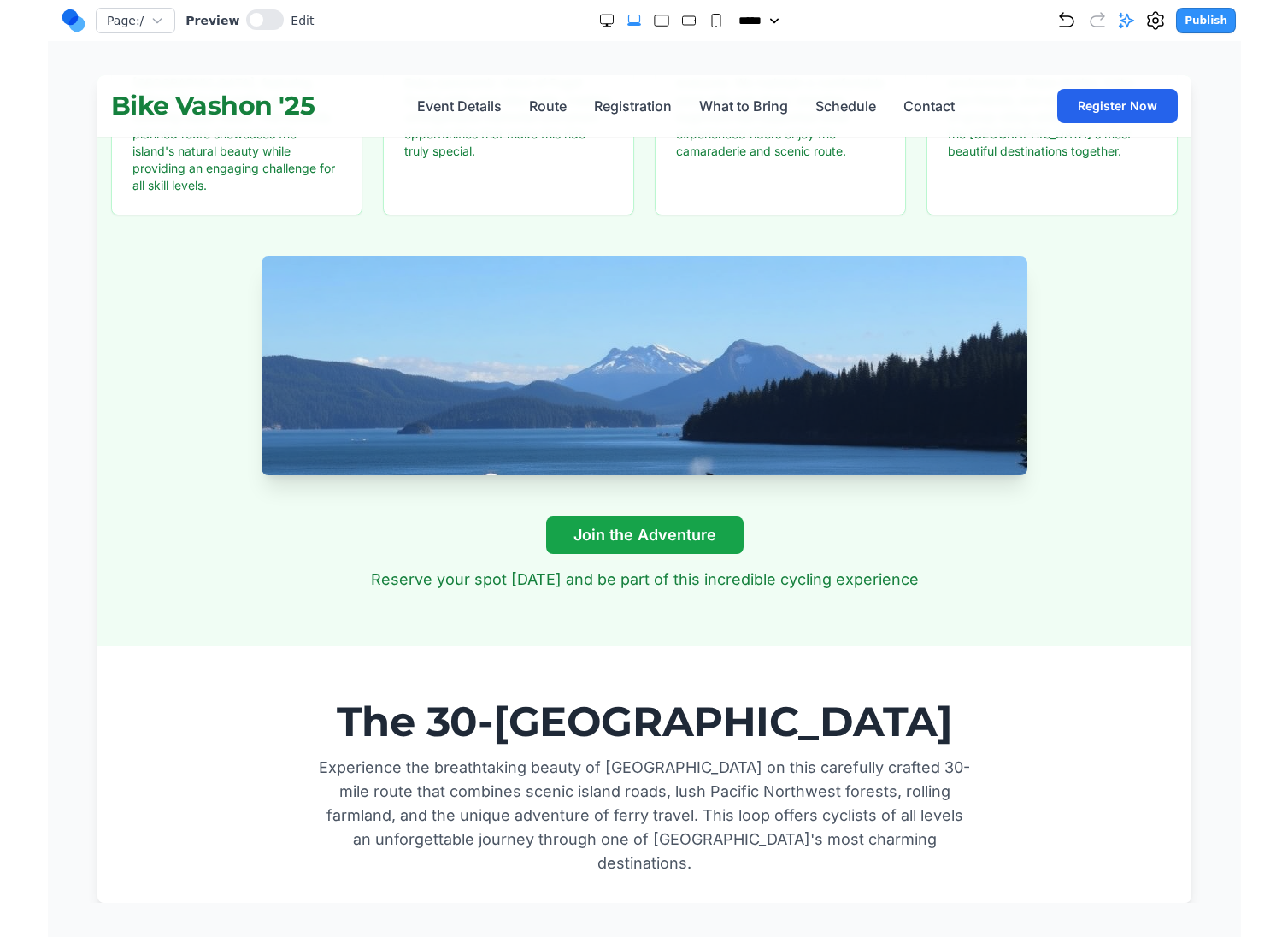
scroll to position [1207, 0]
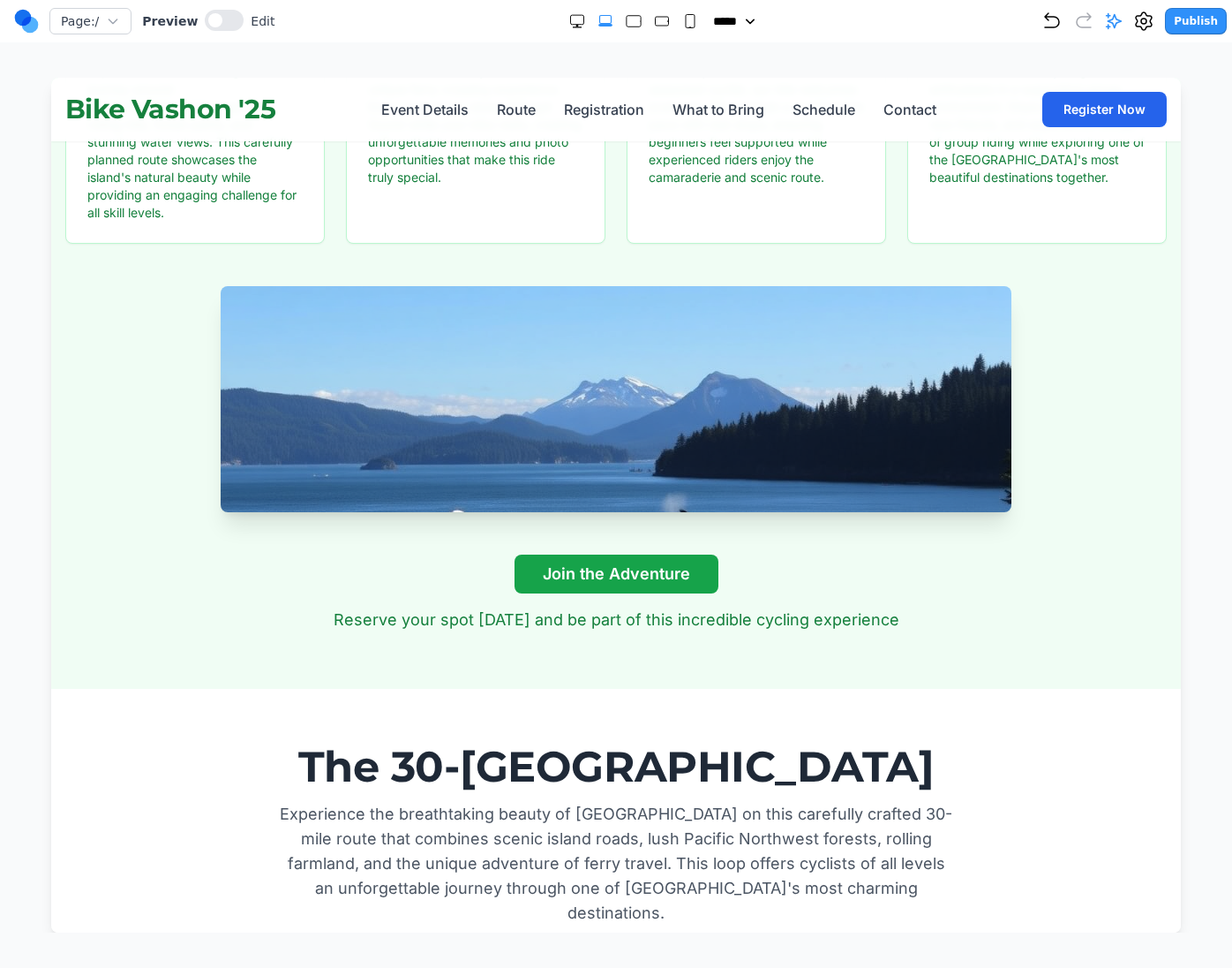
click at [571, 21] on icon "Double Extra Large" at bounding box center [577, 21] width 18 height 18
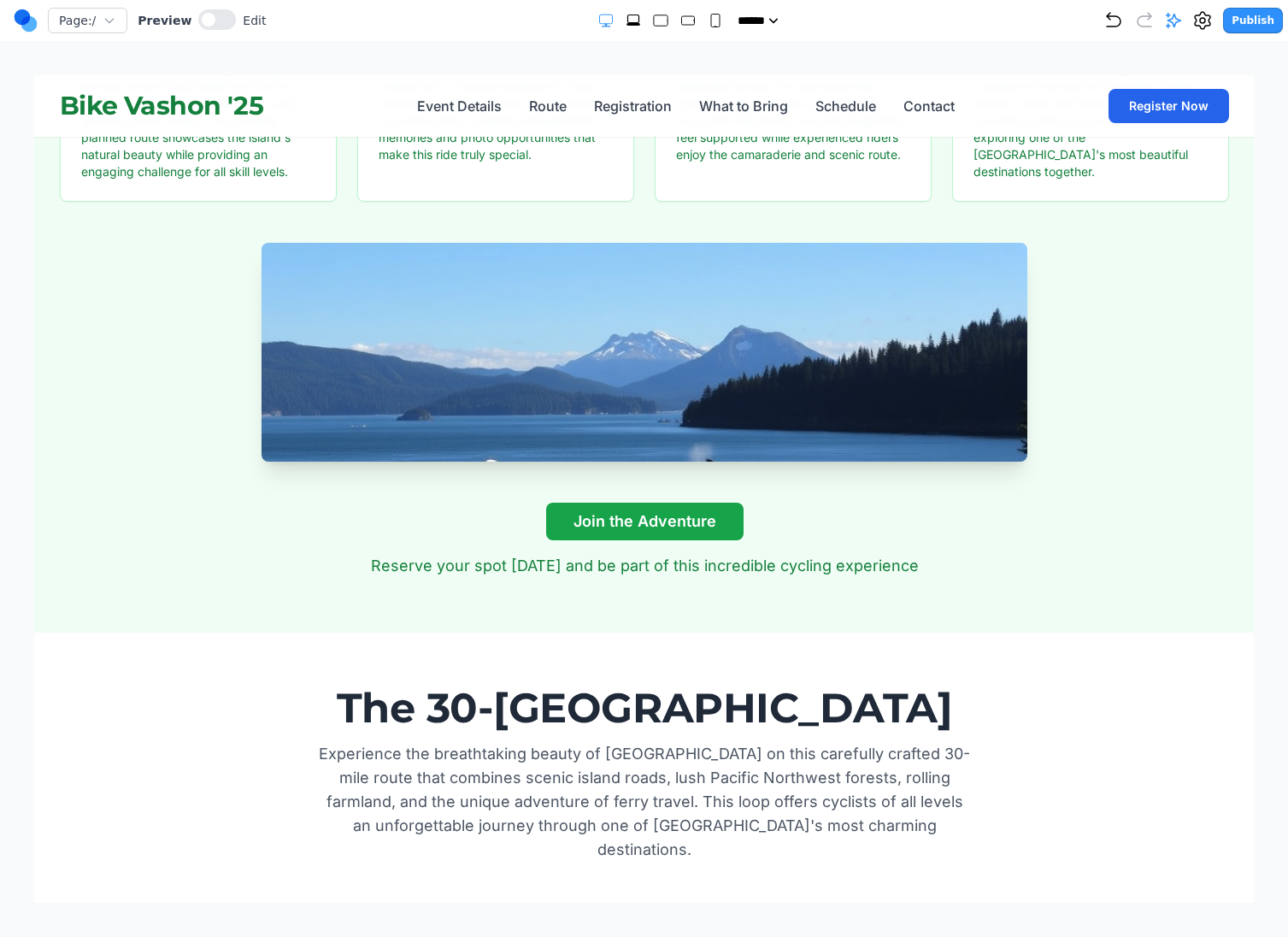
click at [627, 23] on icon "Extra Large" at bounding box center [633, 24] width 14 height 3
select select "**"
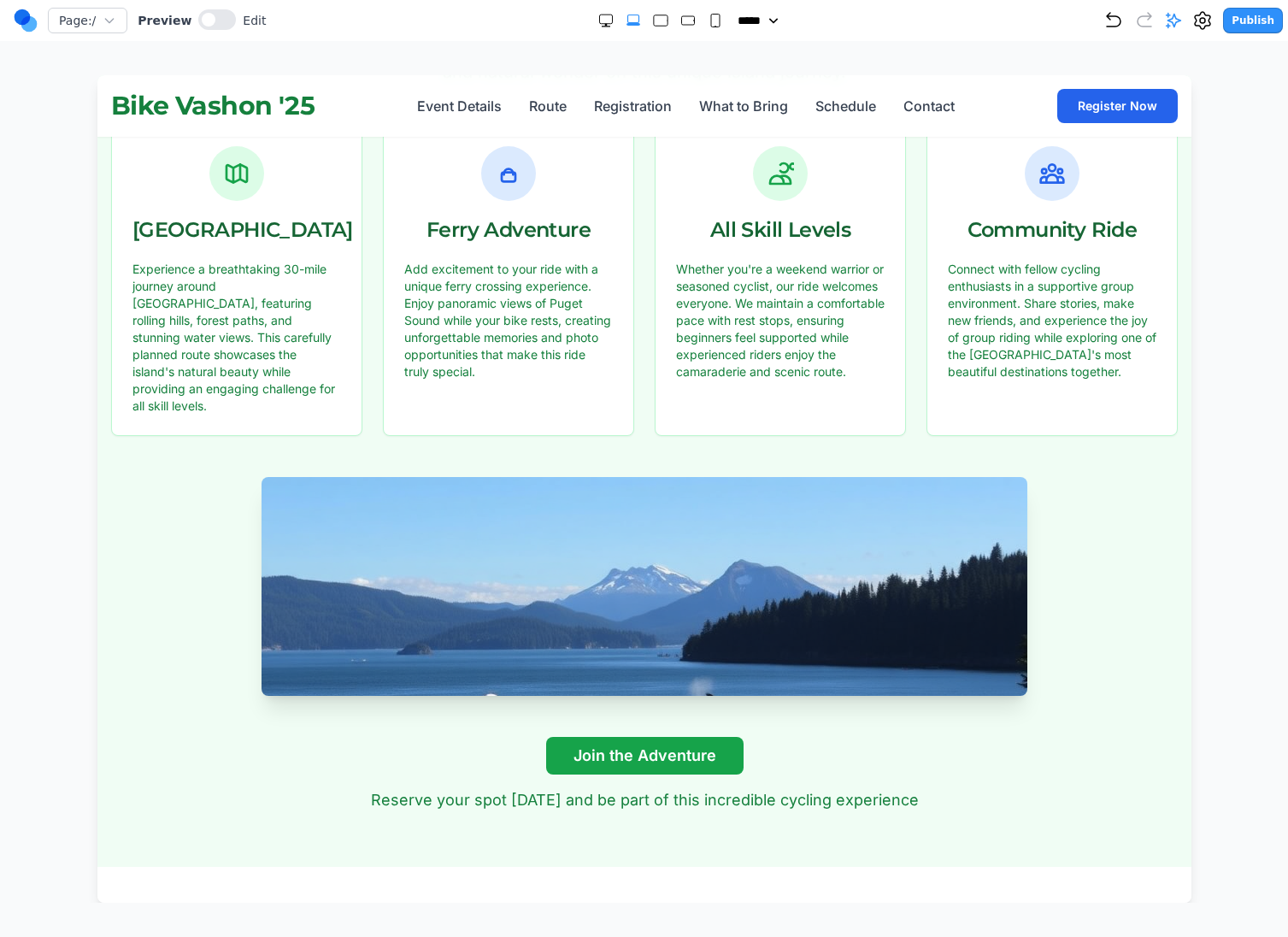
scroll to position [1004, 0]
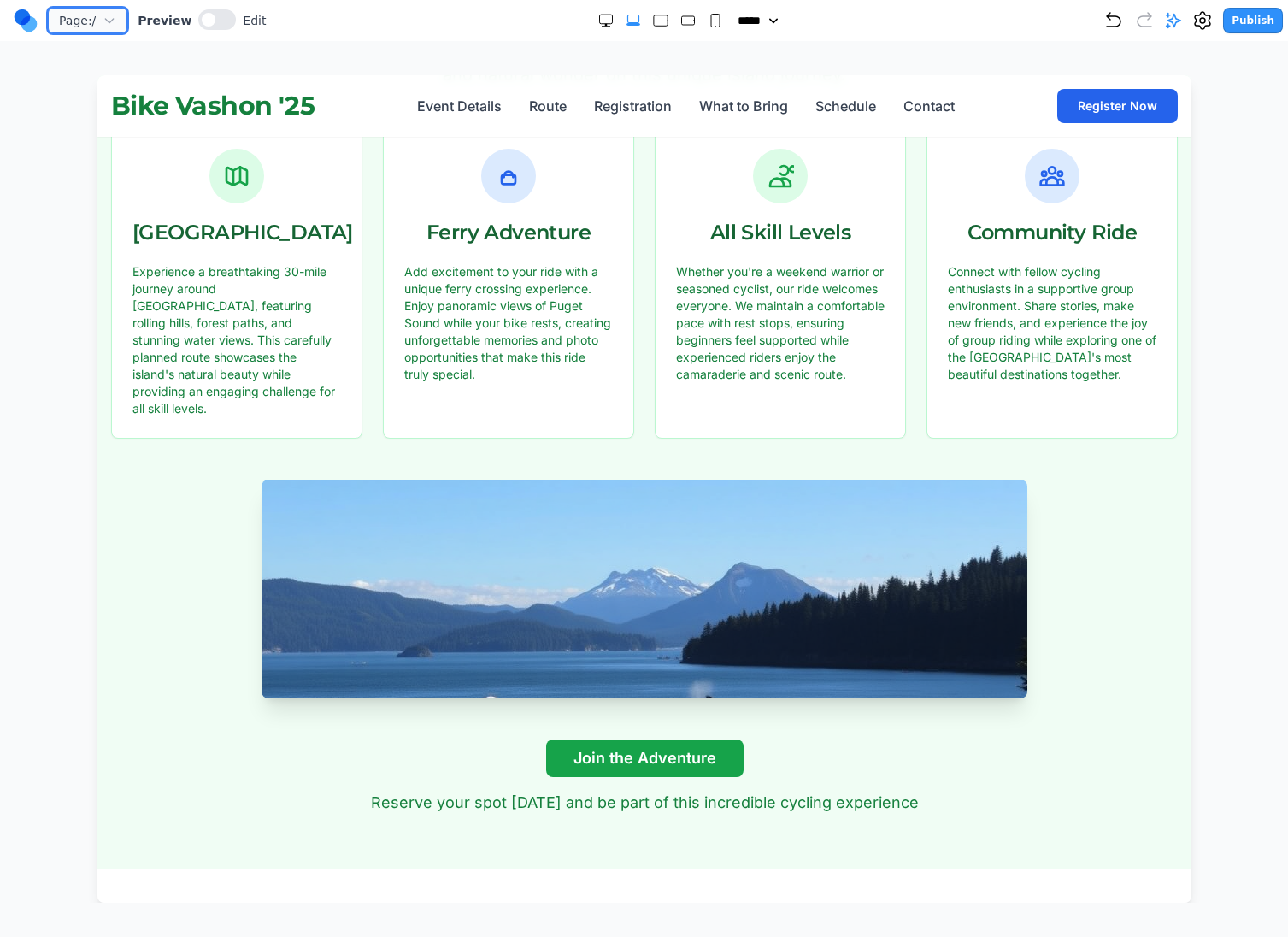
click at [105, 20] on icon "button" at bounding box center [109, 20] width 14 height 14
click at [110, 21] on icon "button" at bounding box center [109, 20] width 14 height 14
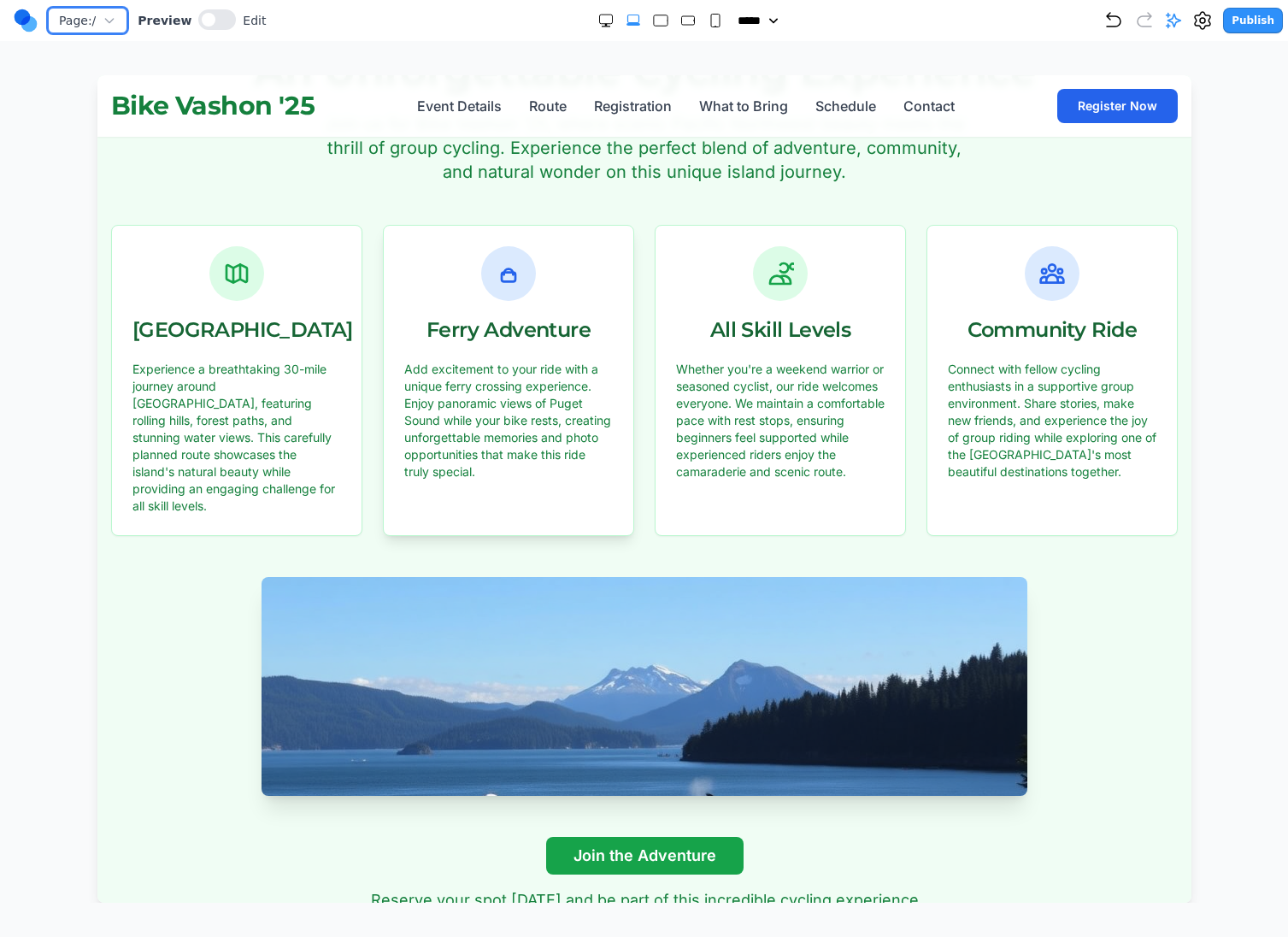
scroll to position [850, 0]
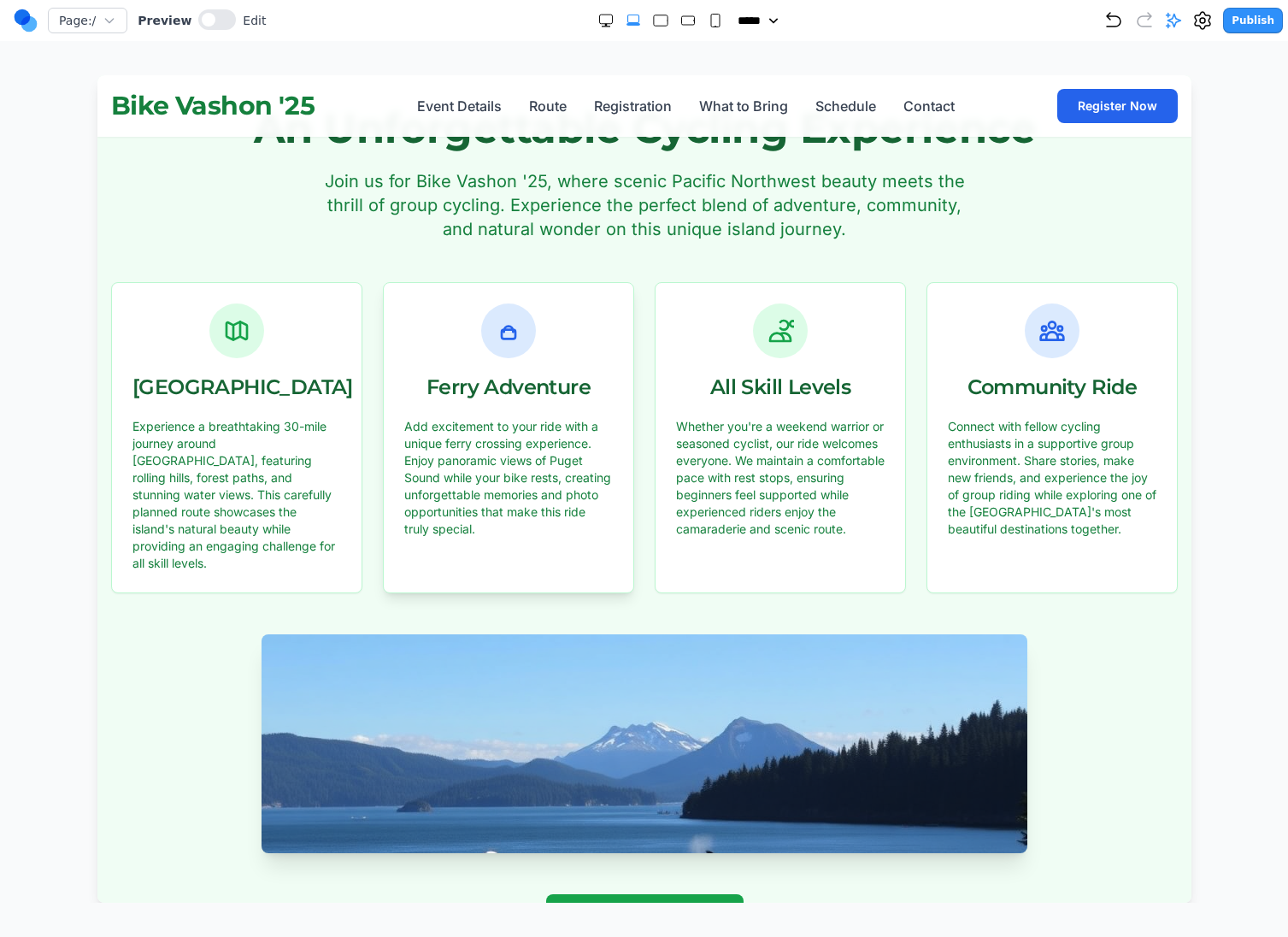
click at [476, 539] on div "Add excitement to your ride with a unique ferry crossing experience. Enjoy pano…" at bounding box center [507, 487] width 250 height 140
click at [481, 480] on p "Add excitement to your ride with a unique ferry crossing experience. Enjoy pano…" at bounding box center [507, 477] width 208 height 119
click at [450, 445] on p "Add excitement to your ride with a unique ferry crossing experience. Enjoy pano…" at bounding box center [507, 477] width 208 height 119
click at [210, 28] on button at bounding box center [217, 19] width 38 height 20
click at [462, 318] on div "Ferry Adventure" at bounding box center [507, 350] width 250 height 135
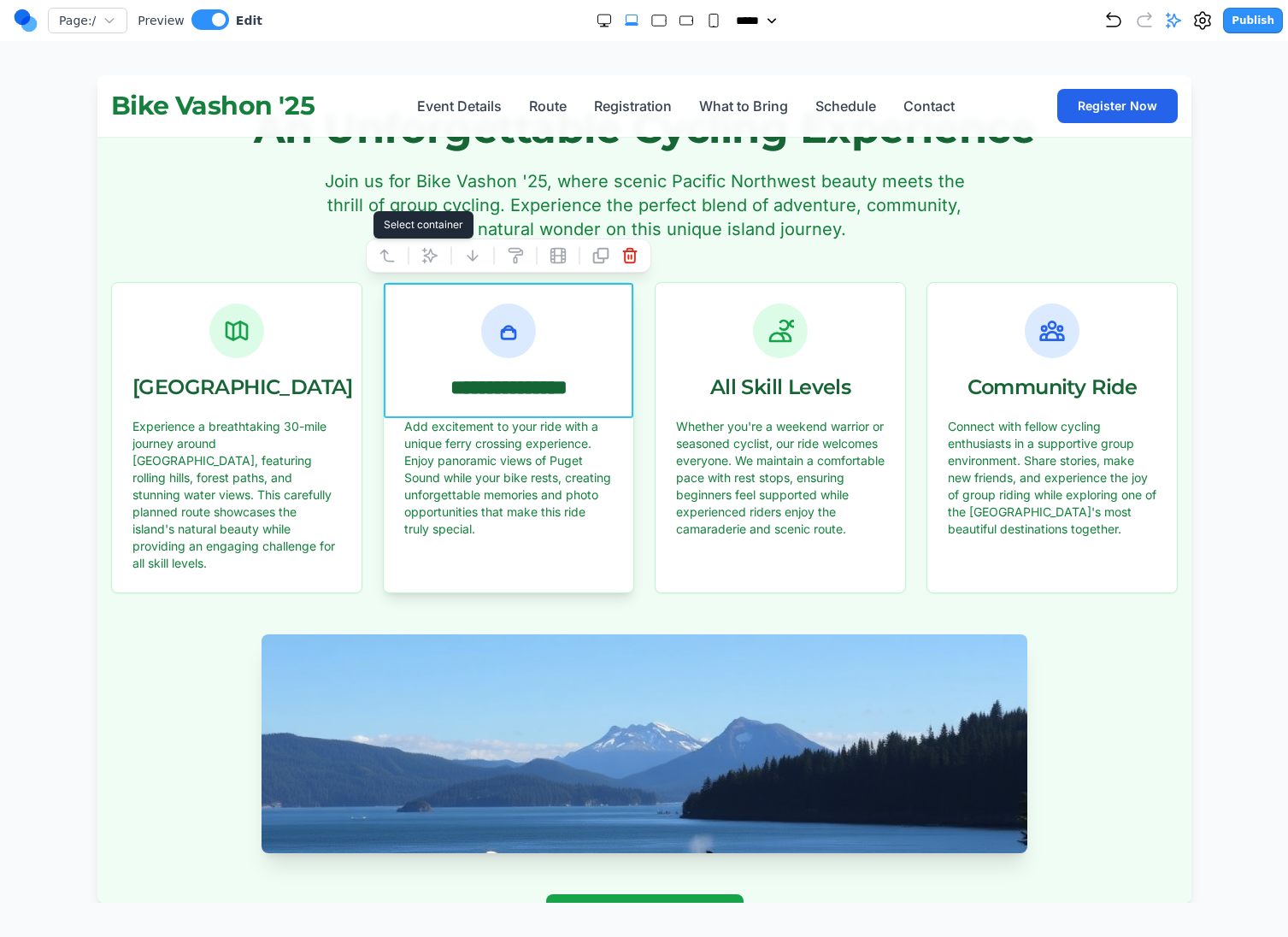
click at [389, 254] on icon at bounding box center [386, 255] width 17 height 17
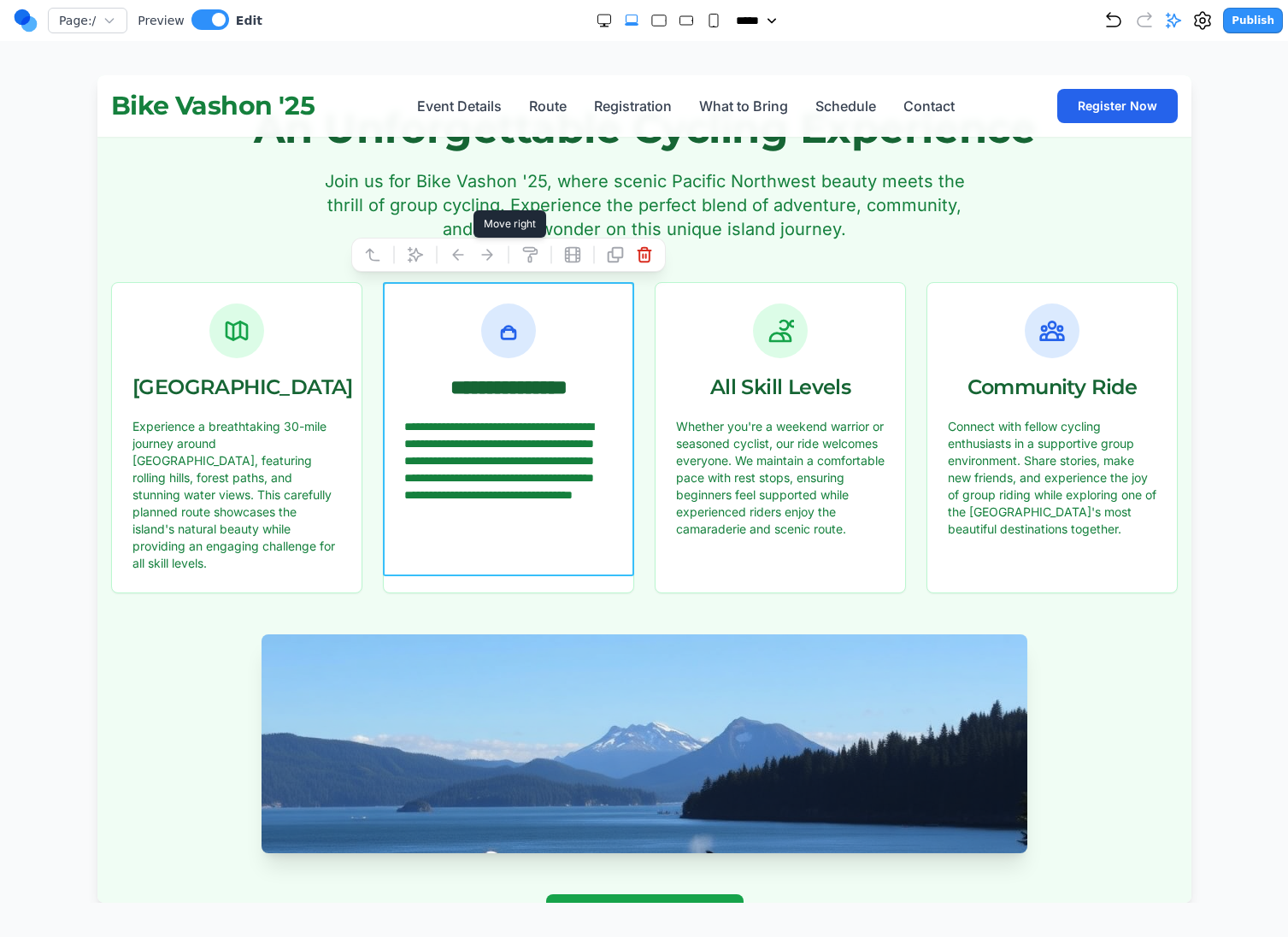
click at [483, 258] on icon at bounding box center [486, 254] width 17 height 17
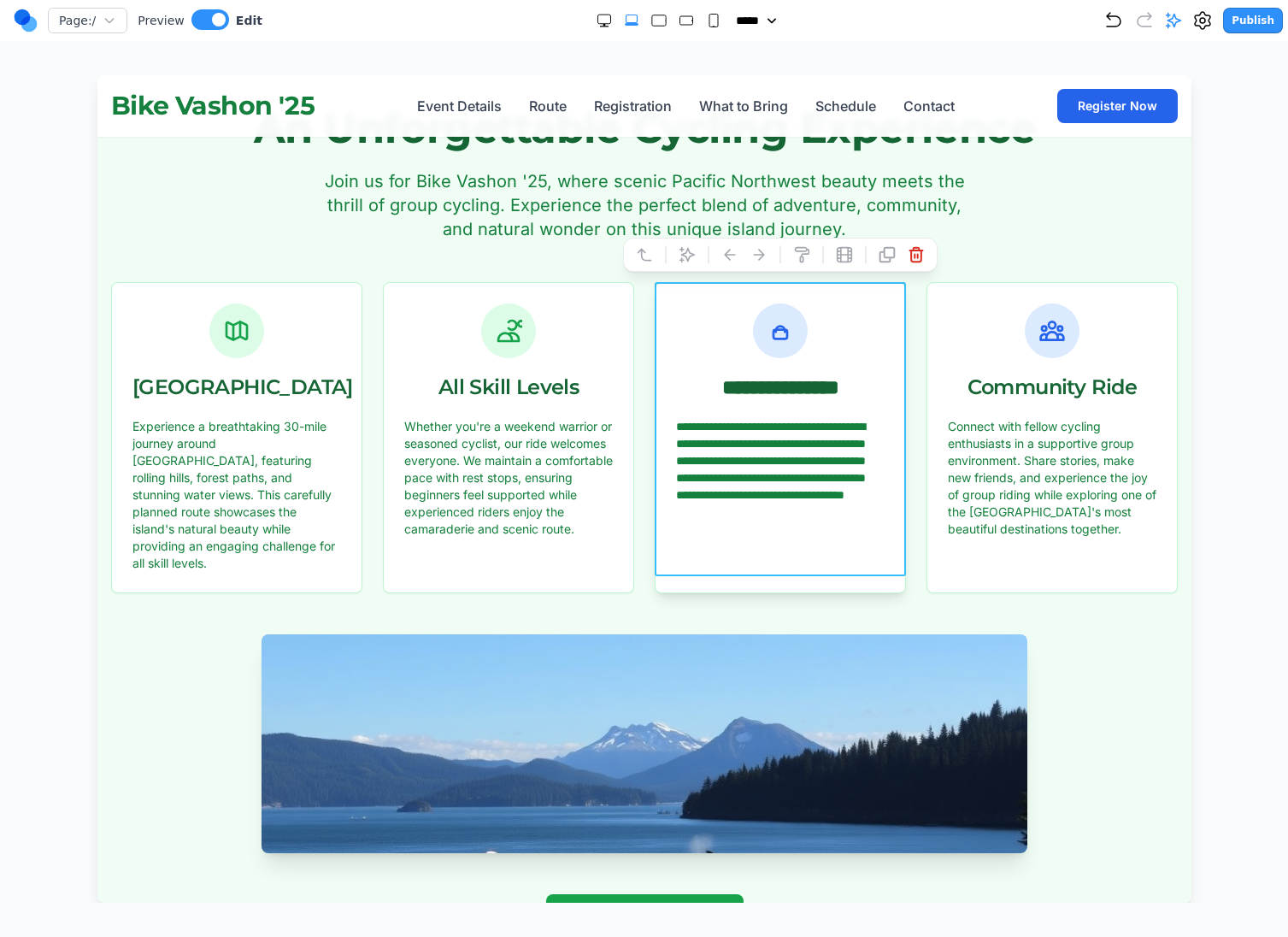
click at [750, 449] on p "**********" at bounding box center [779, 477] width 208 height 119
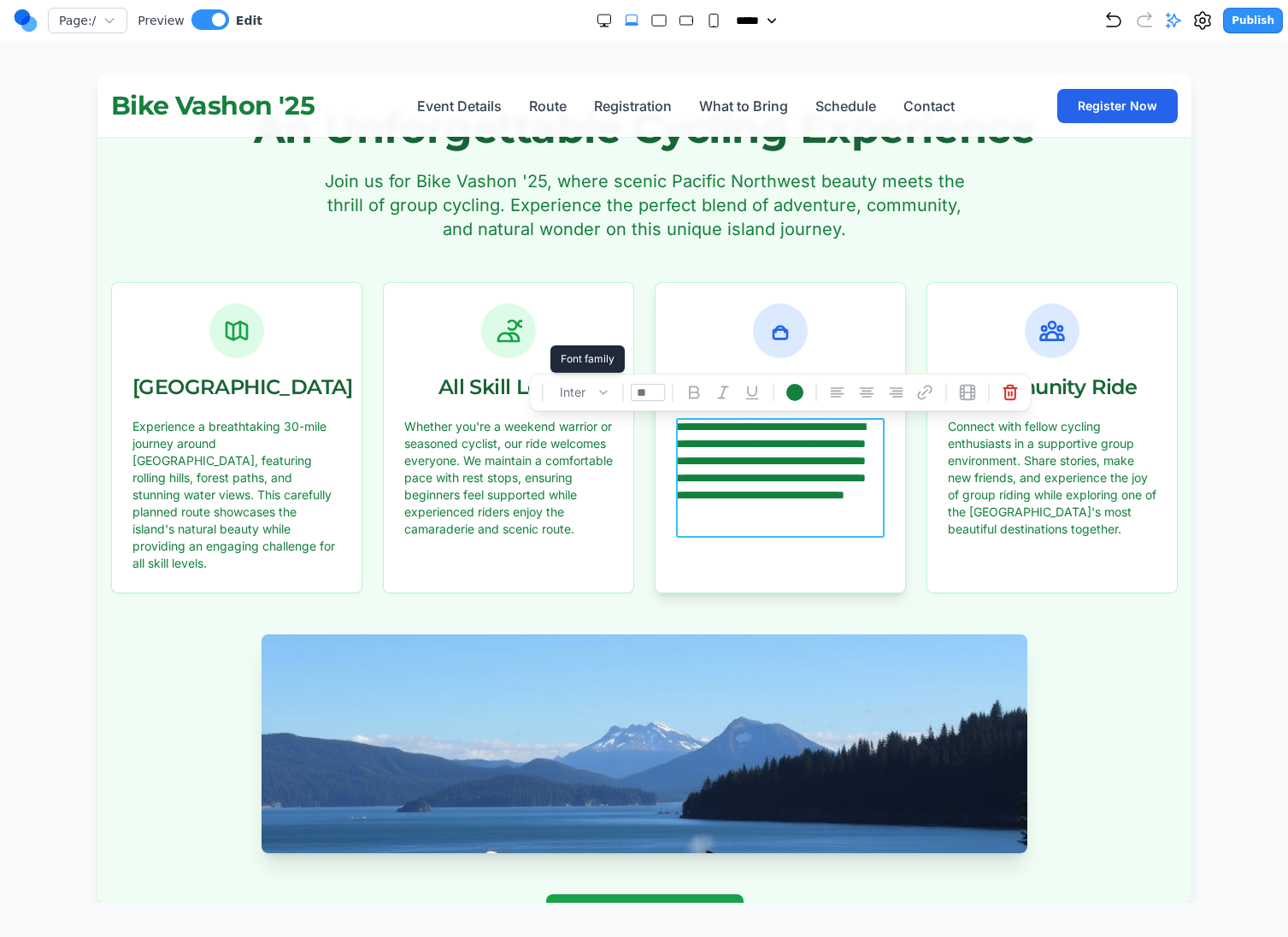
click at [605, 388] on icon at bounding box center [602, 392] width 14 height 14
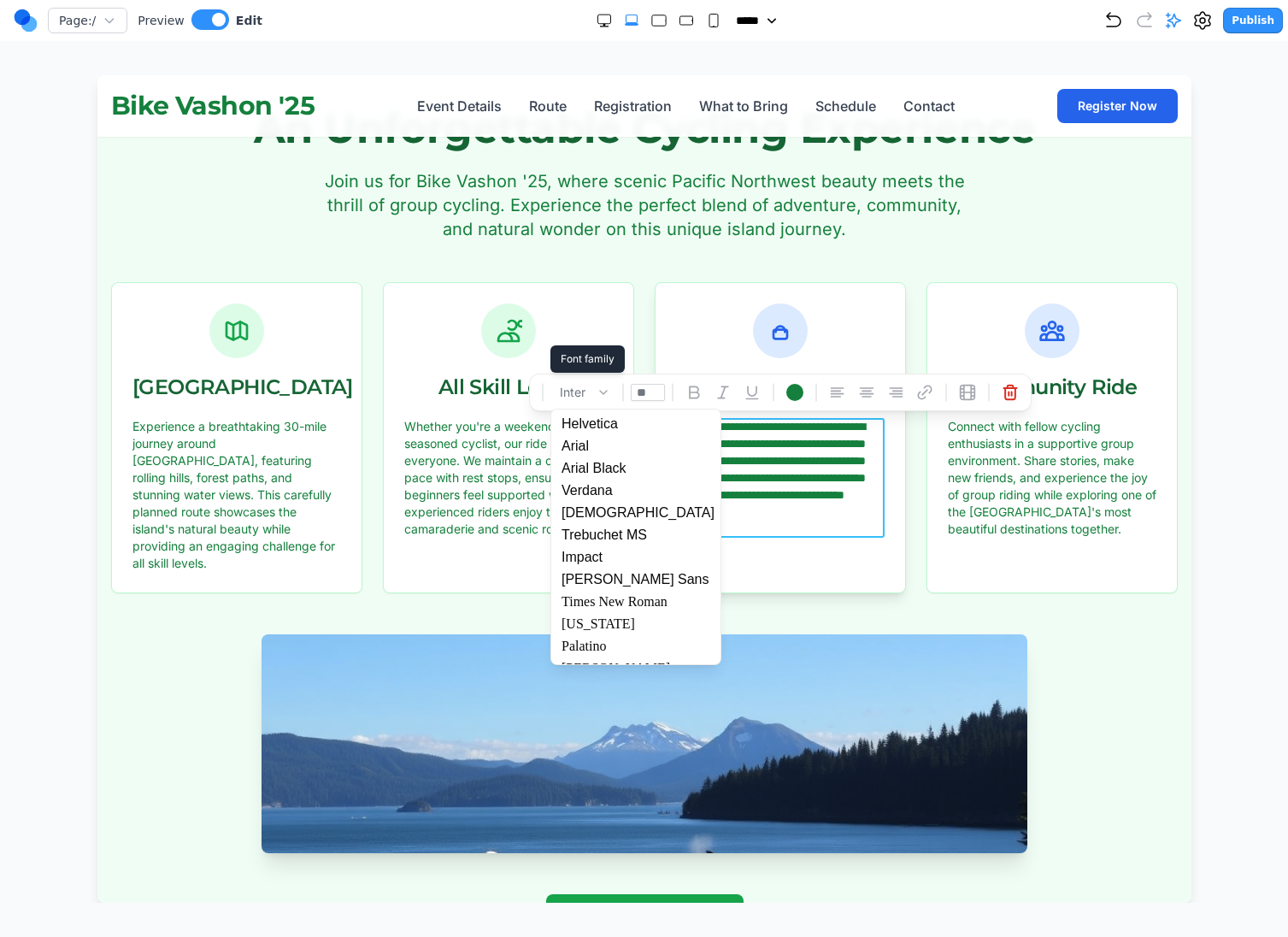
click at [605, 388] on icon at bounding box center [602, 392] width 14 height 14
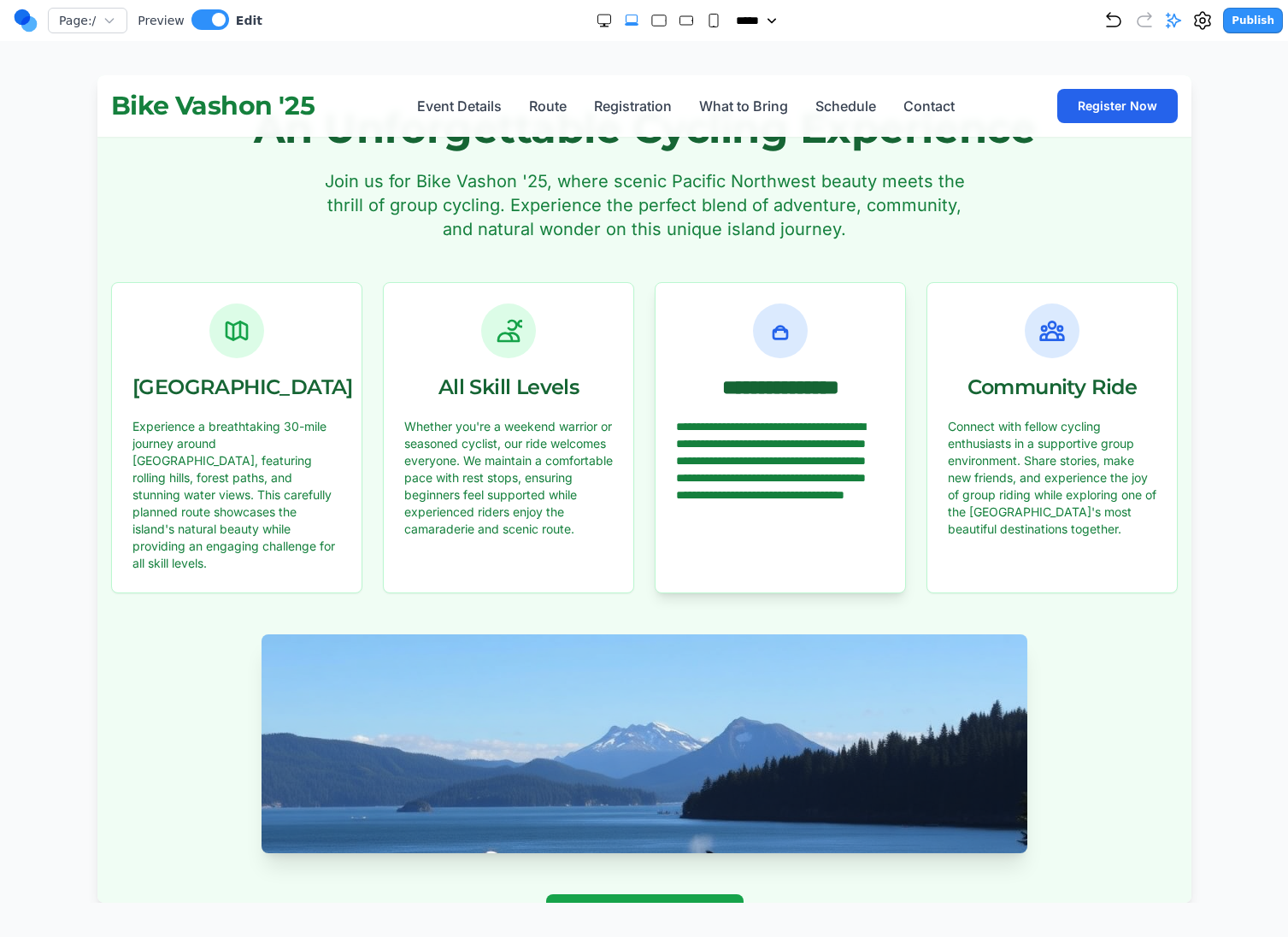
click at [793, 315] on div at bounding box center [780, 331] width 55 height 55
click at [722, 305] on div "**********" at bounding box center [779, 350] width 250 height 135
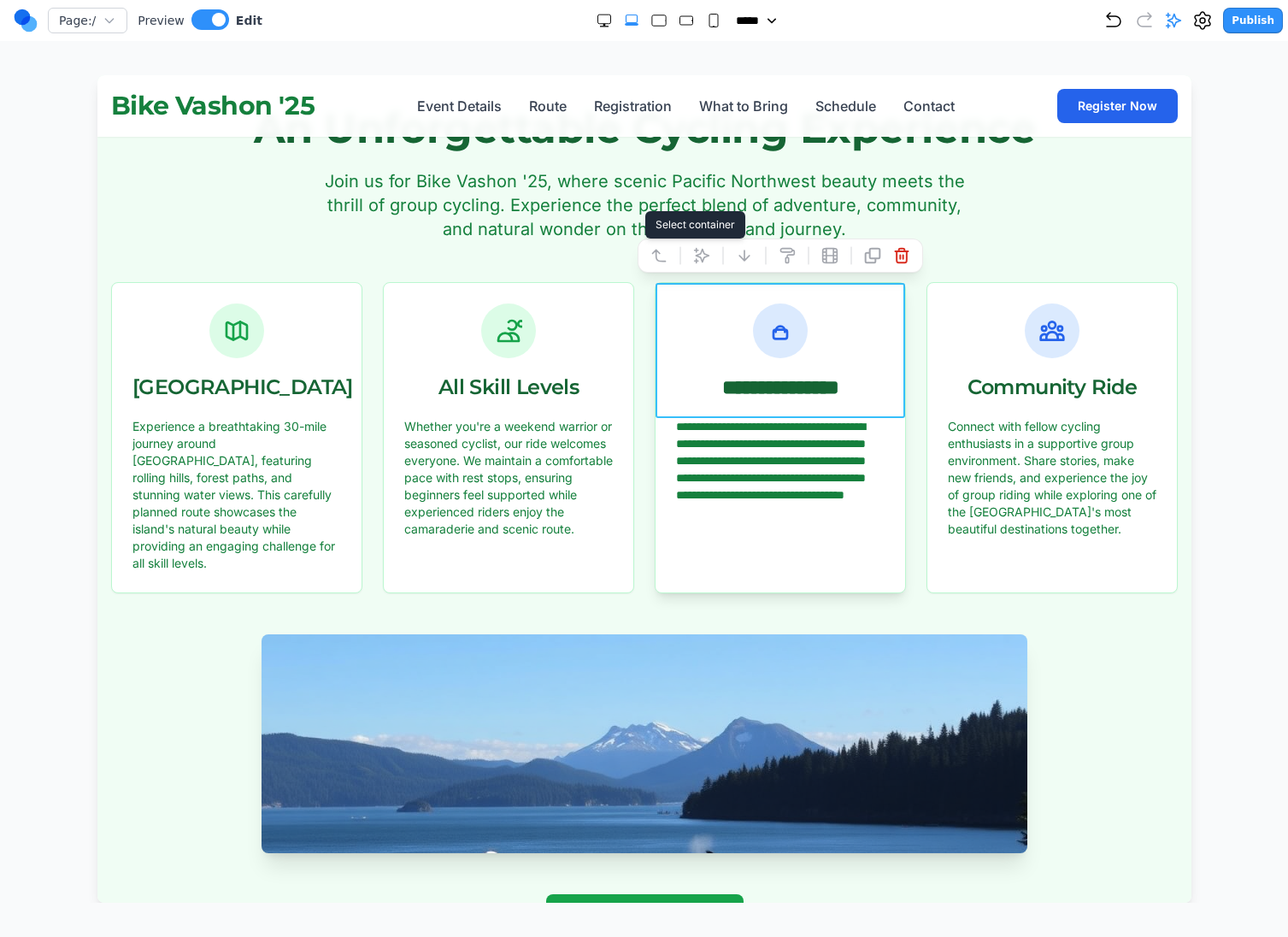
click at [662, 252] on icon at bounding box center [658, 255] width 17 height 17
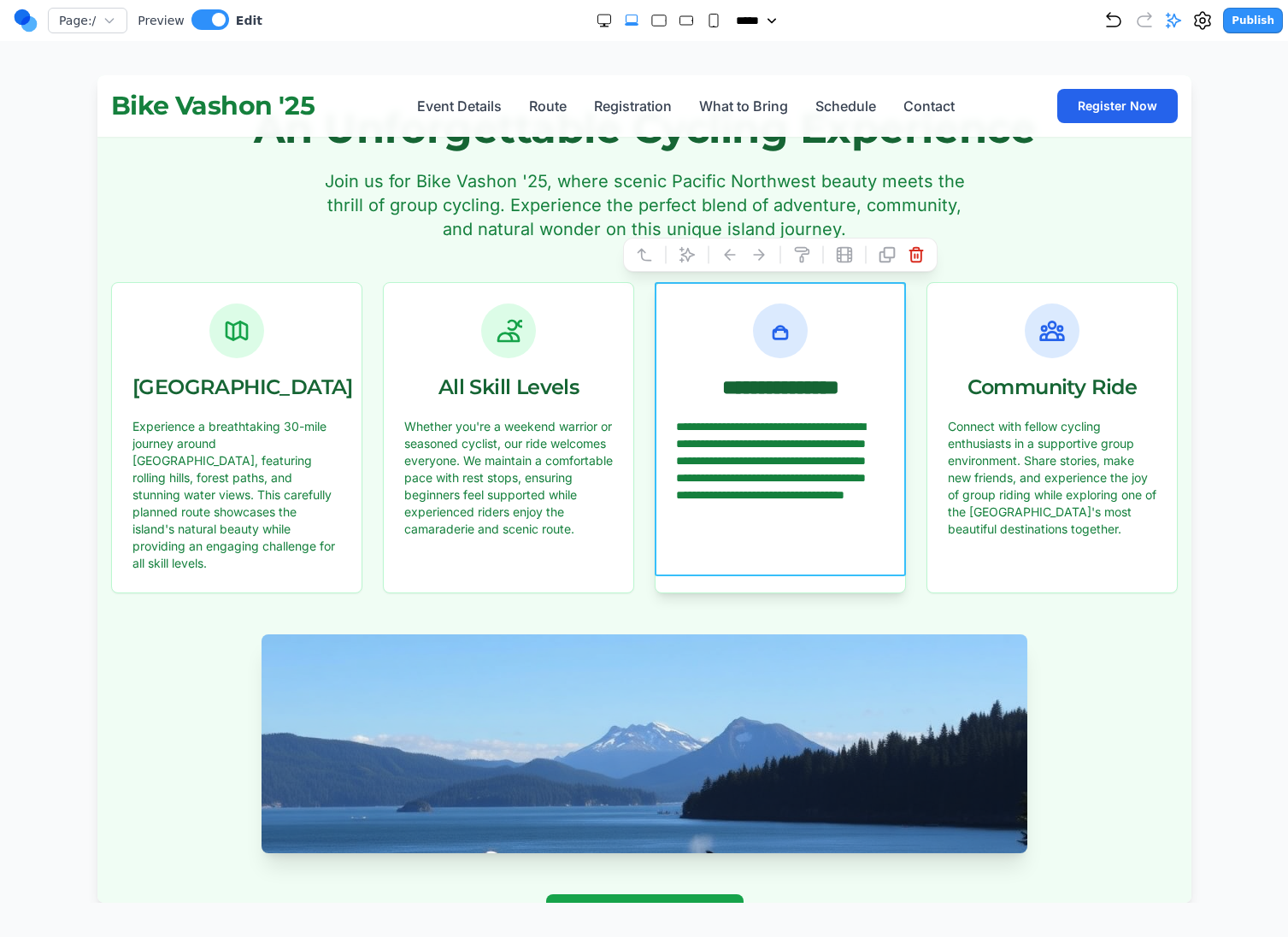
click at [777, 336] on icon at bounding box center [779, 331] width 28 height 28
click at [732, 386] on h3 "**********" at bounding box center [779, 387] width 208 height 20
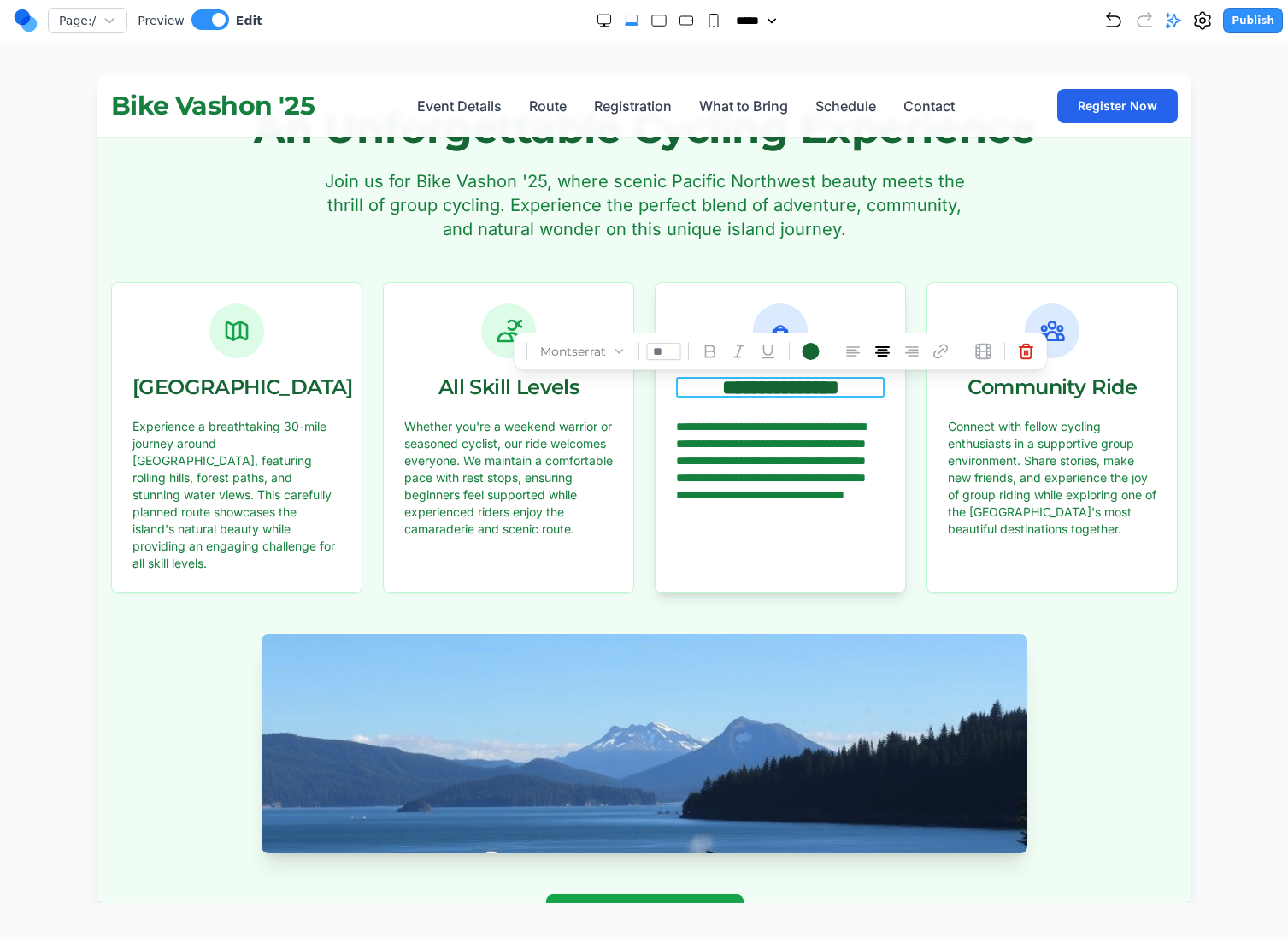
click at [732, 386] on h3 "**********" at bounding box center [779, 387] width 208 height 20
click at [846, 348] on icon at bounding box center [852, 351] width 17 height 17
click at [883, 348] on icon at bounding box center [882, 351] width 17 height 17
click at [835, 444] on p "**********" at bounding box center [779, 477] width 208 height 119
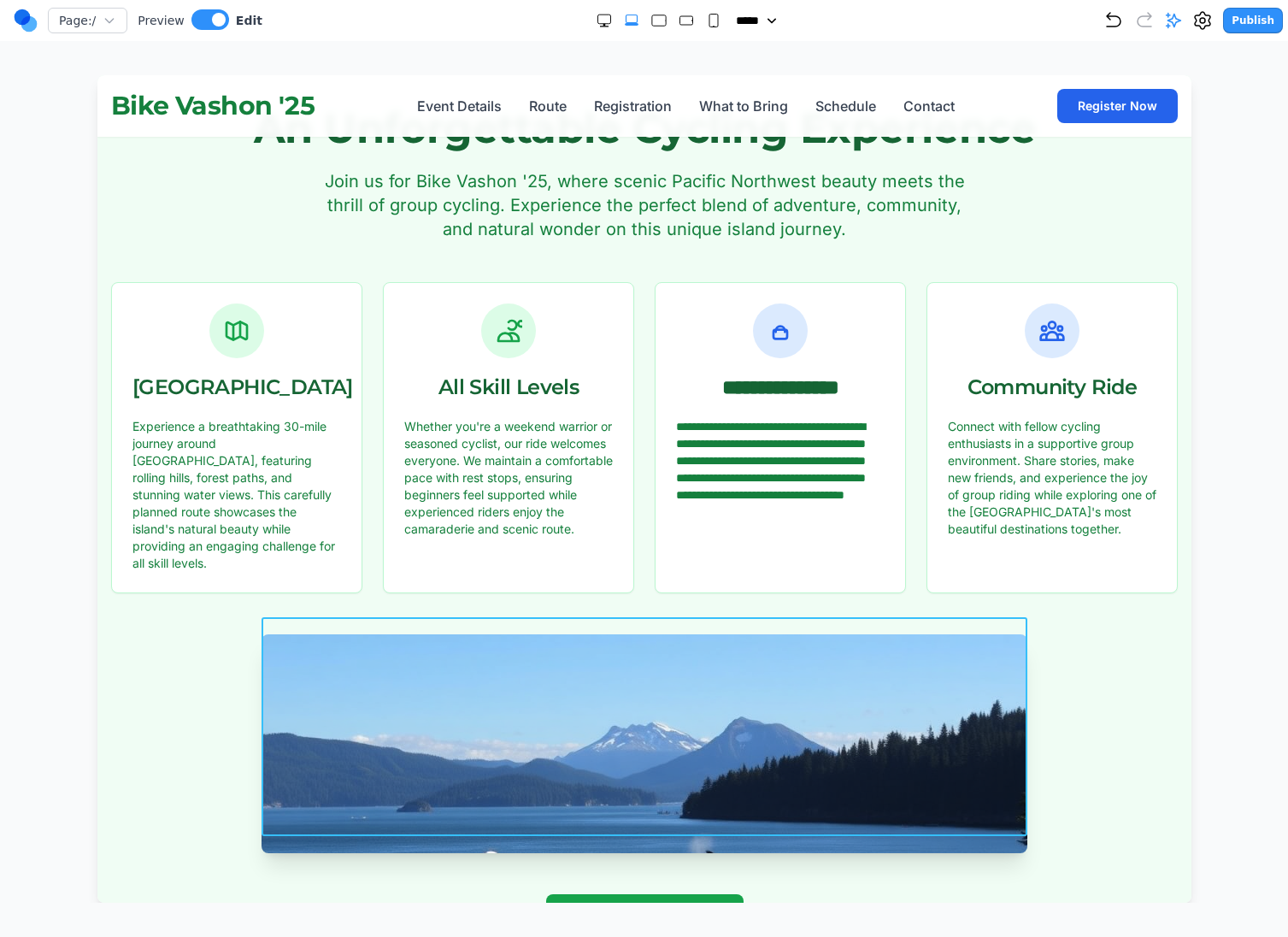
click at [618, 729] on img at bounding box center [643, 743] width 765 height 218
